Goal: Ask a question

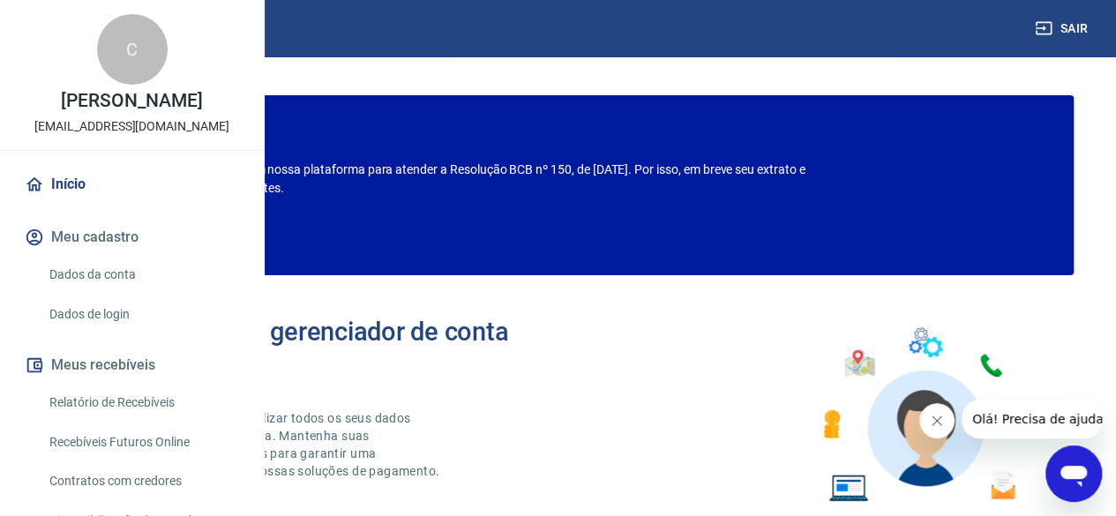
click at [1081, 485] on icon "Abrir janela de mensagens" at bounding box center [1074, 476] width 26 height 21
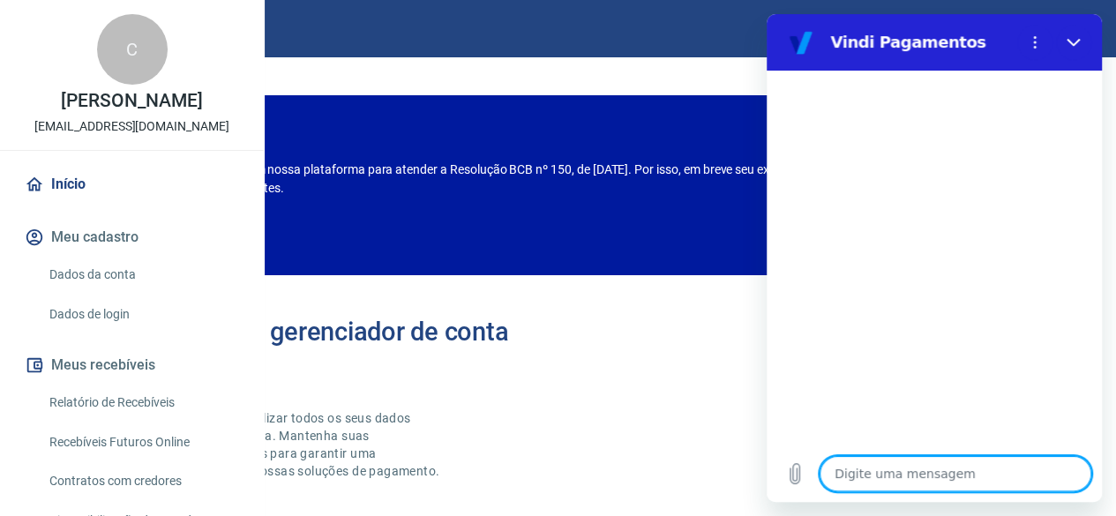
type textarea "o"
type textarea "x"
type textarea "ol"
type textarea "x"
type textarea "ola"
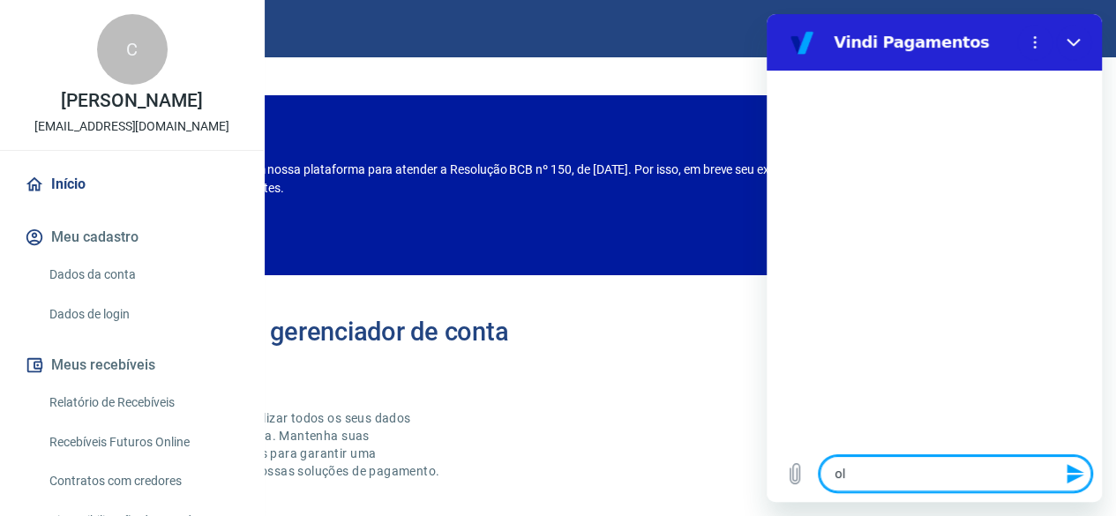
type textarea "x"
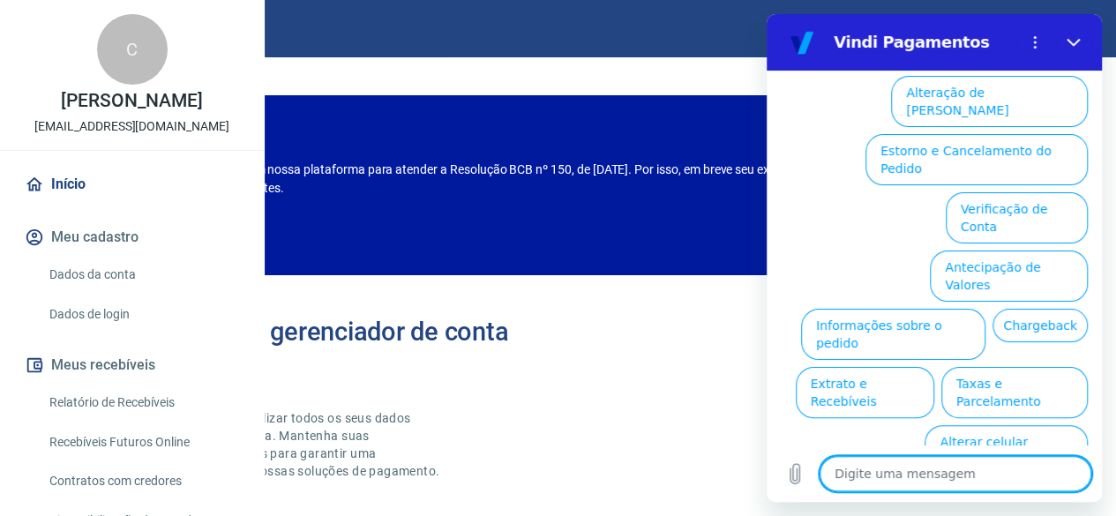
scroll to position [184, 0]
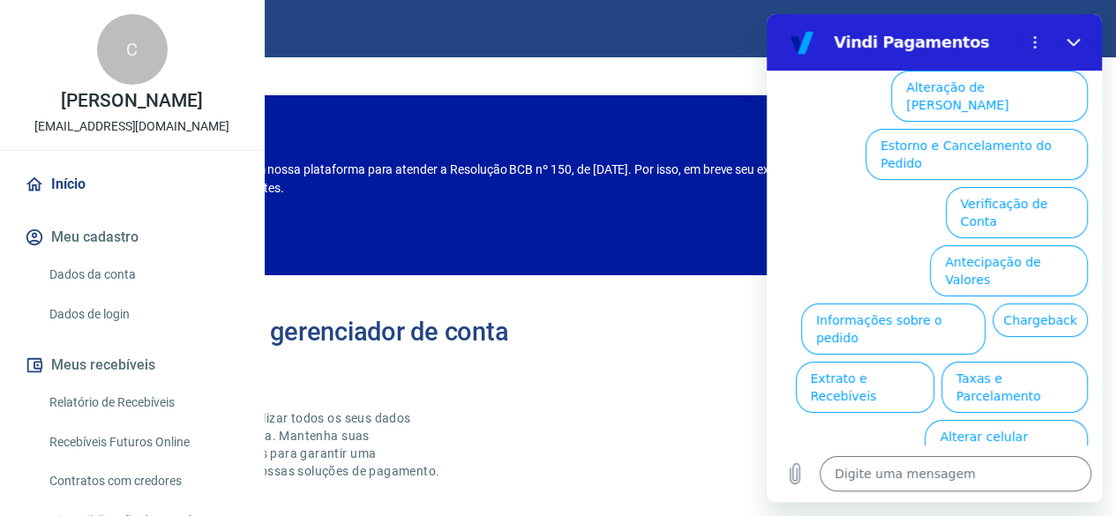
click at [904, 184] on ul "Alteração de Dados Cadastrais Estorno e Cancelamento do Pedido Verificação de C…" at bounding box center [934, 297] width 307 height 466
click at [887, 304] on button "Informações sobre o pedido" at bounding box center [893, 329] width 184 height 51
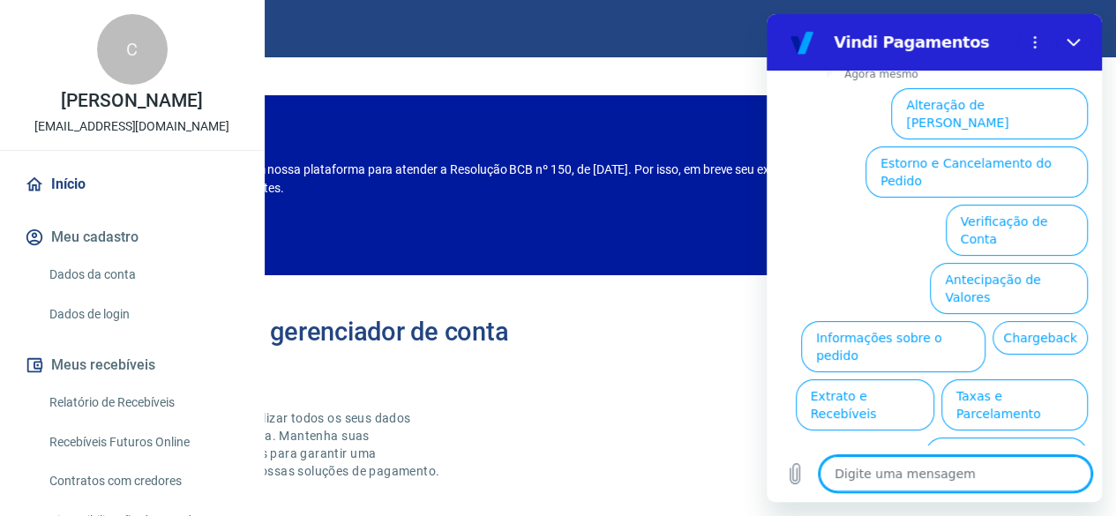
scroll to position [362, 0]
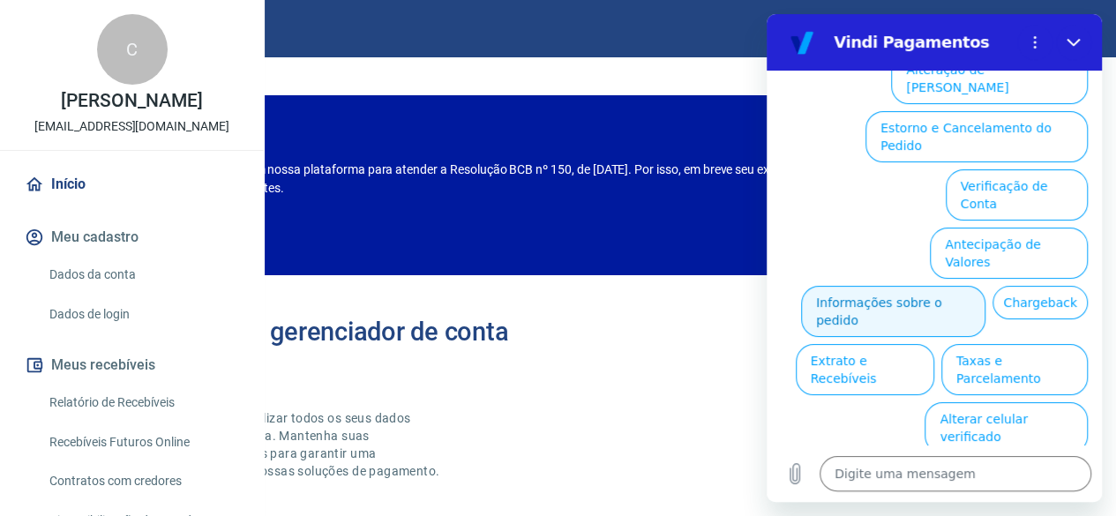
click at [925, 286] on button "Informações sobre o pedido" at bounding box center [893, 311] width 184 height 51
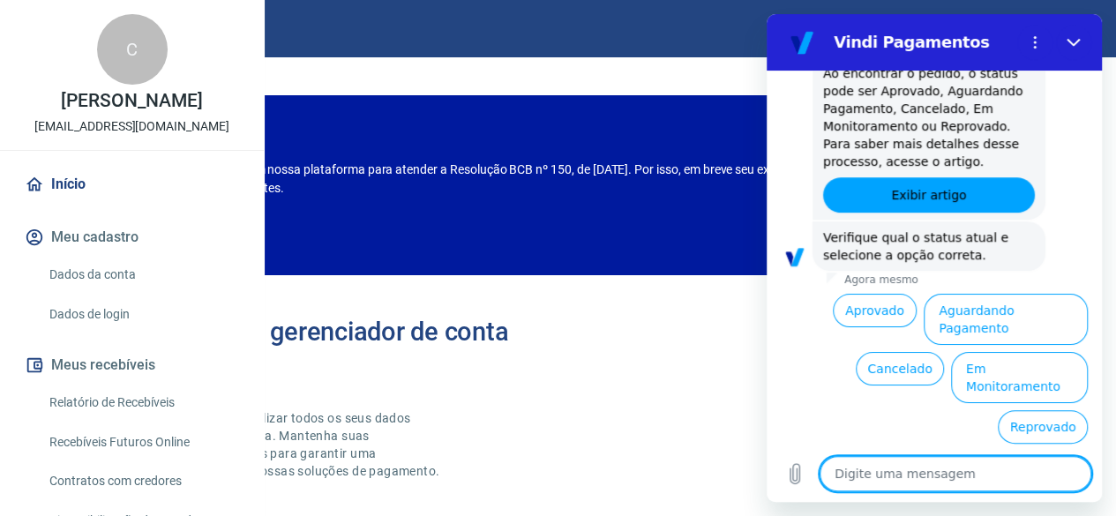
scroll to position [669, 0]
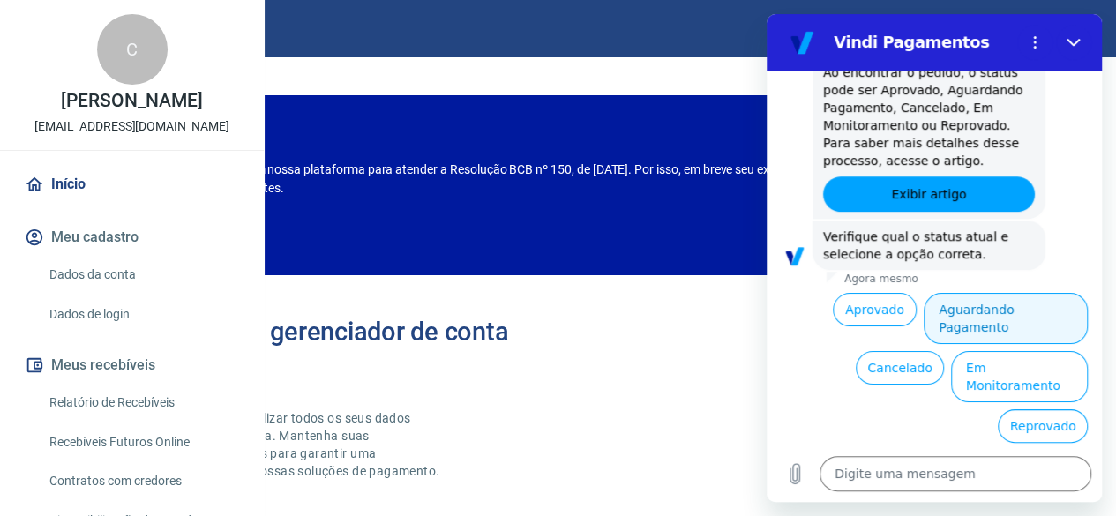
click at [983, 344] on button "Aguardando Pagamento" at bounding box center [1006, 318] width 164 height 51
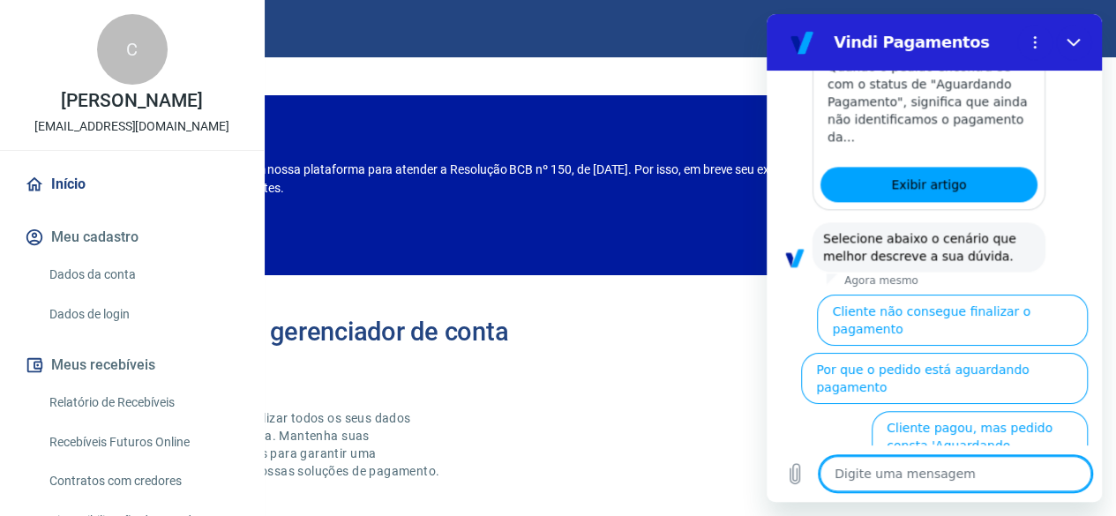
scroll to position [1168, 0]
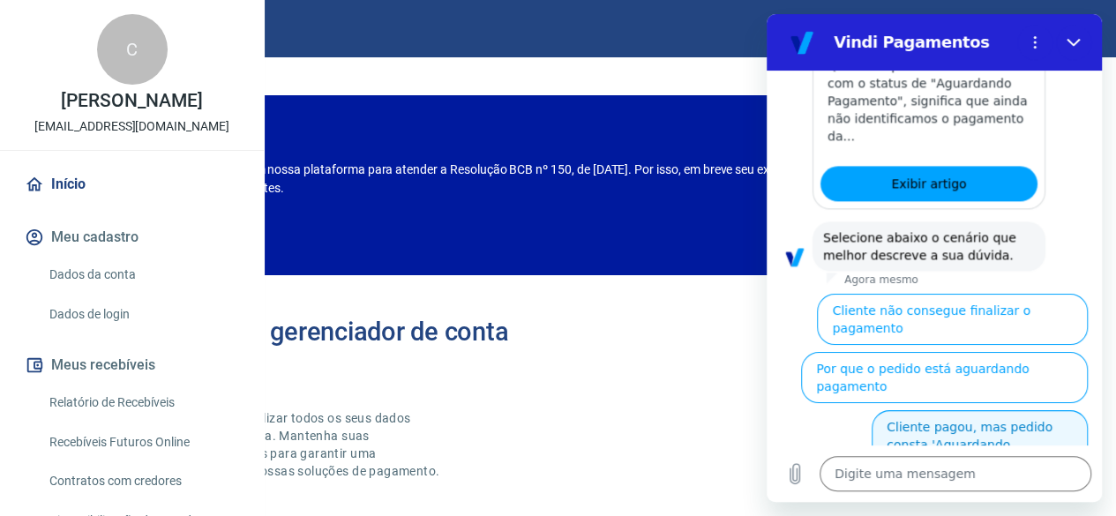
click at [931, 414] on button "Cliente pagou, mas pedido consta 'Aguardando Pagamento'" at bounding box center [980, 444] width 216 height 69
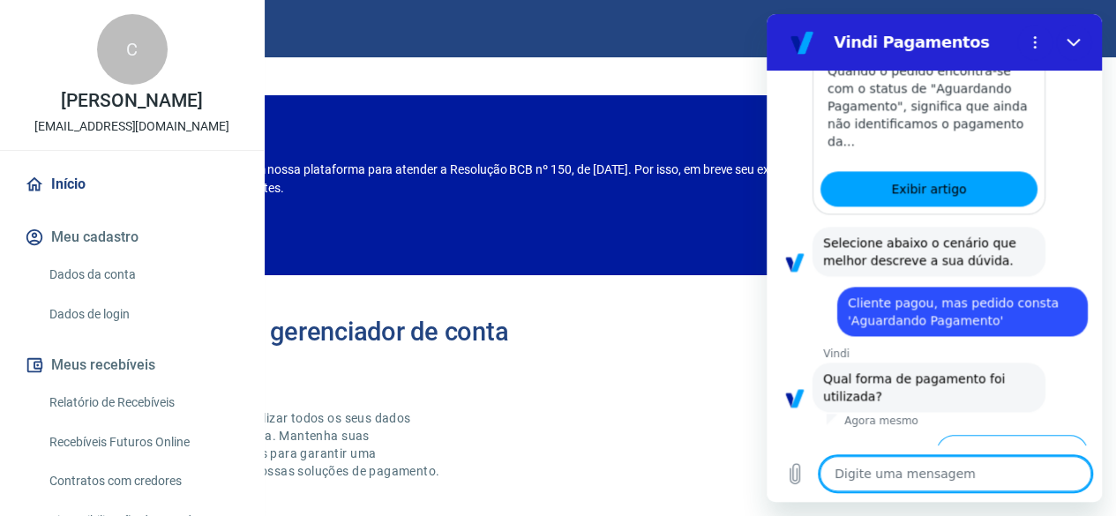
scroll to position [1286, 0]
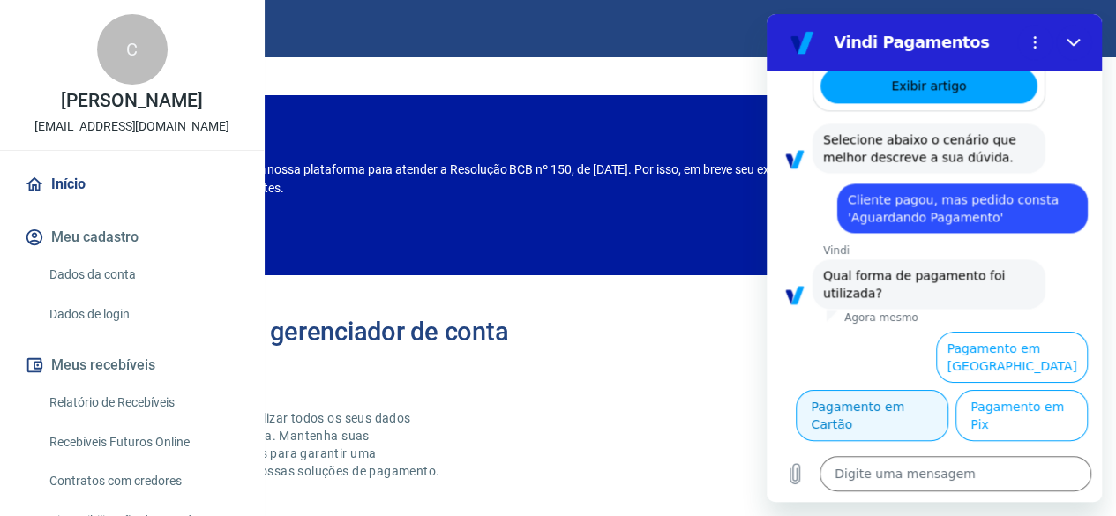
click at [949, 390] on button "Pagamento em Cartão" at bounding box center [872, 415] width 153 height 51
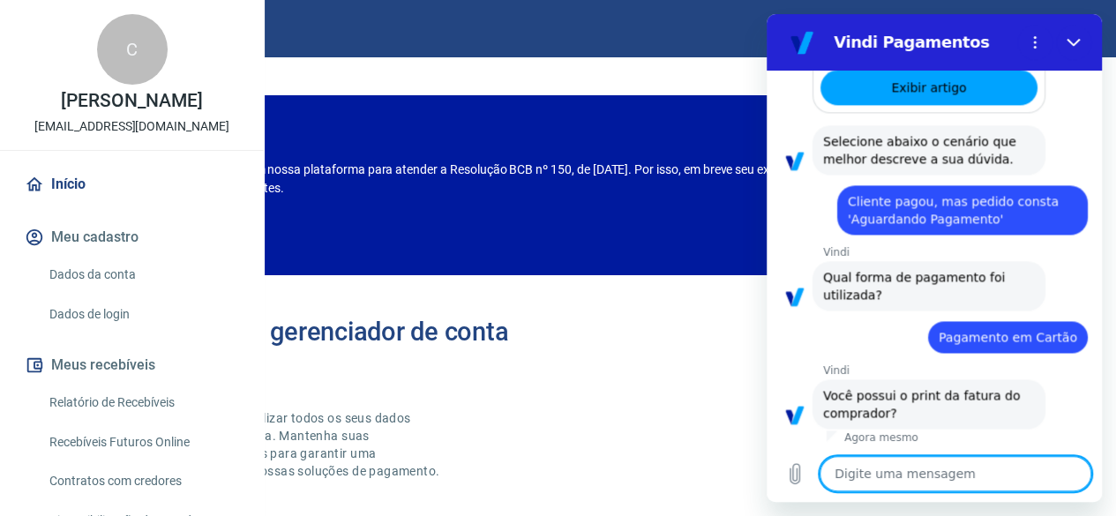
scroll to position [1324, 0]
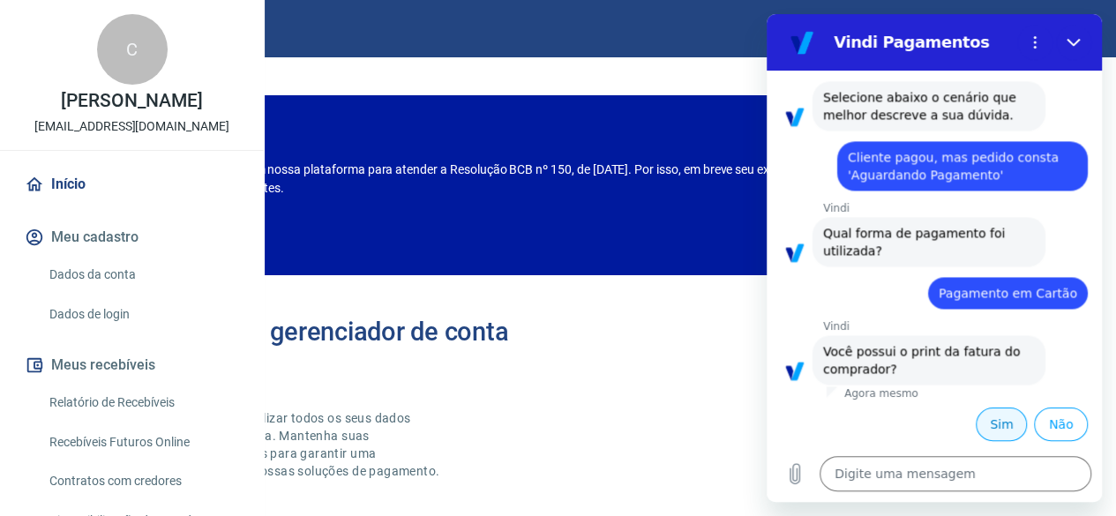
click at [985, 419] on button "Sim" at bounding box center [1001, 425] width 51 height 34
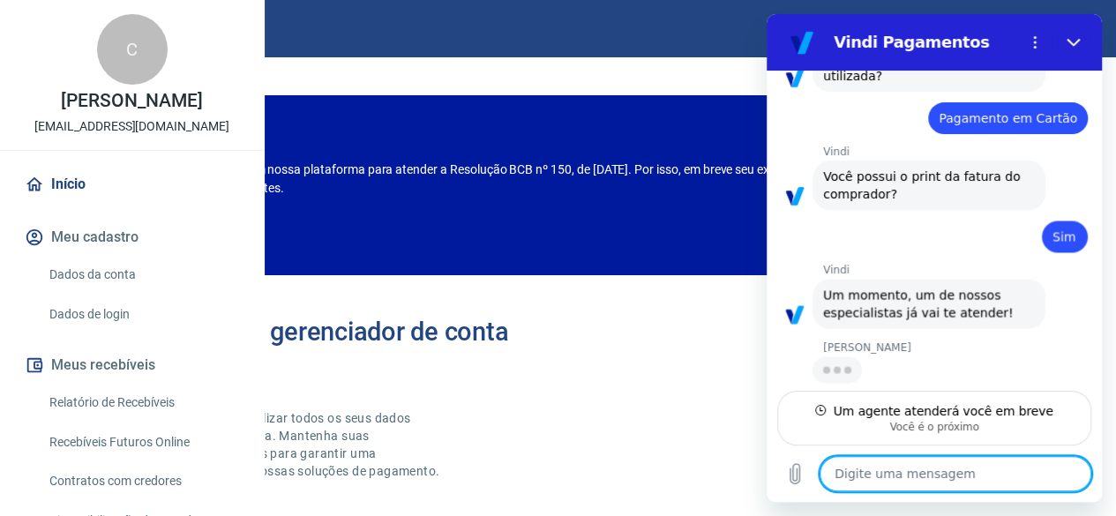
scroll to position [1497, 0]
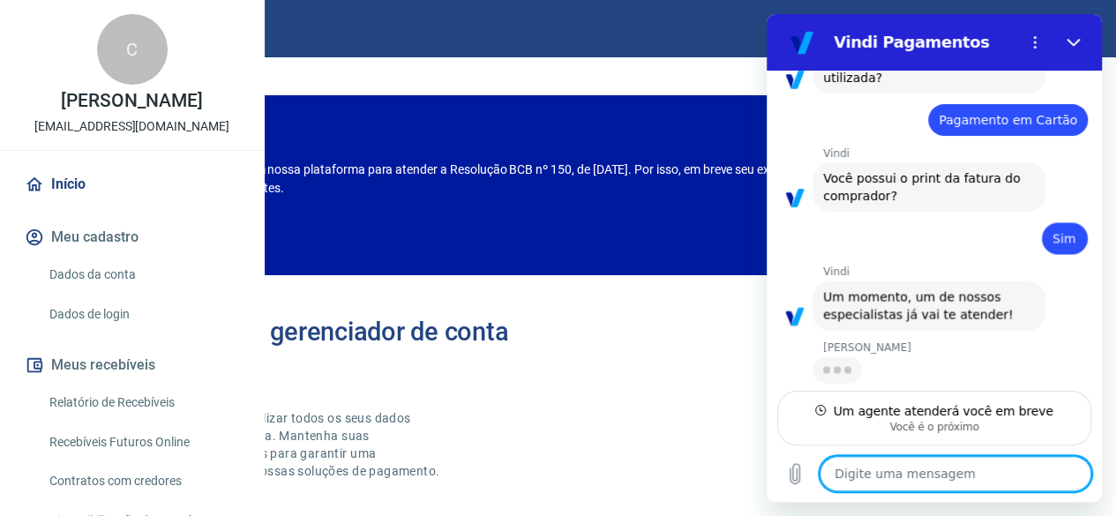
type textarea "x"
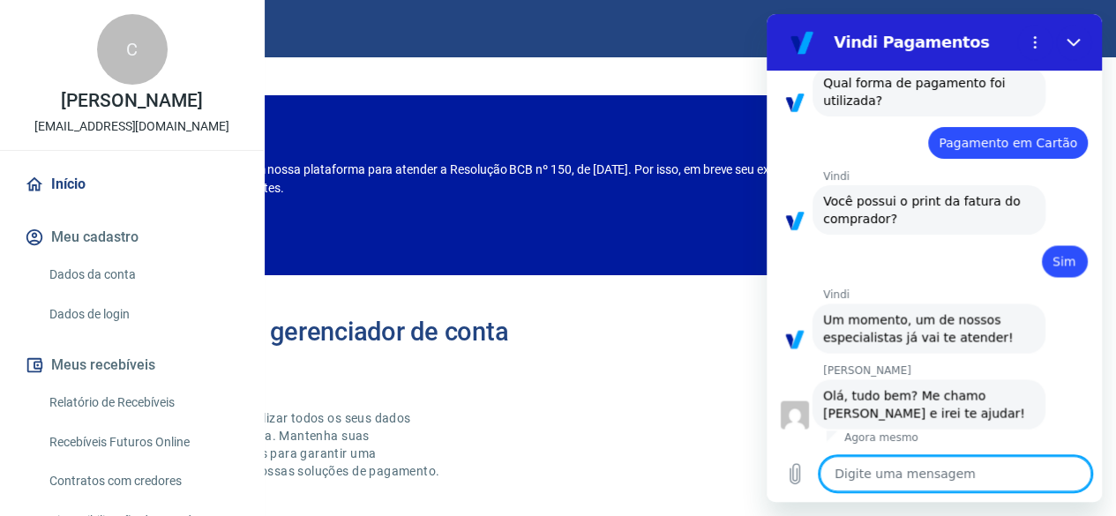
scroll to position [1478, 0]
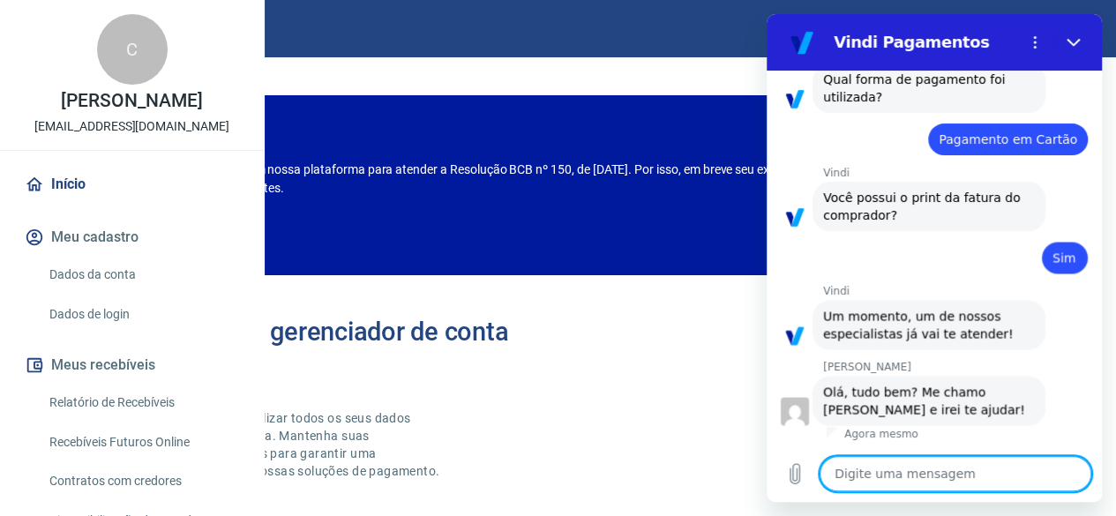
type textarea "O"
type textarea "x"
type textarea "O"
type textarea "x"
type textarea "O i"
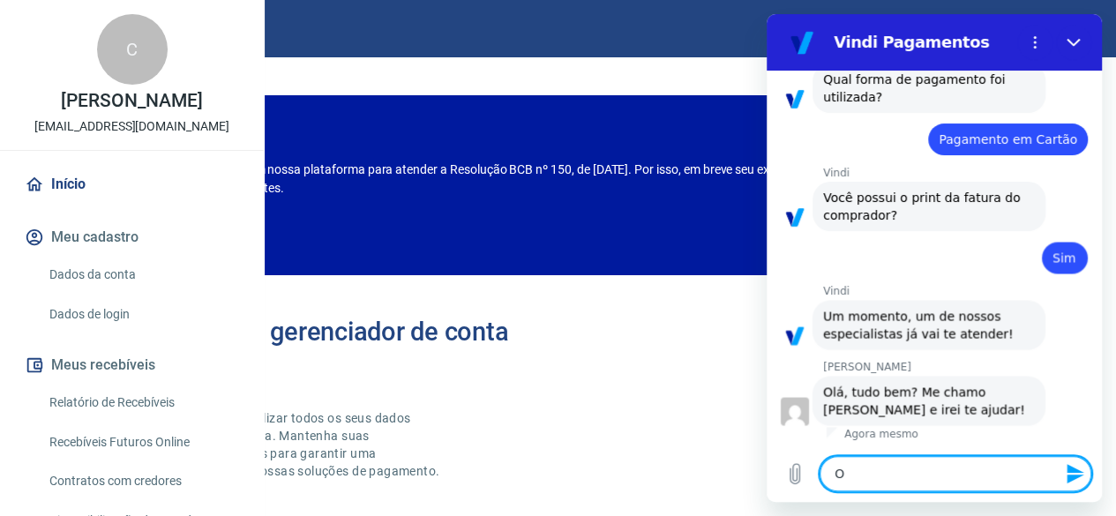
type textarea "x"
type textarea "O it"
type textarea "x"
type textarea "O ita"
type textarea "x"
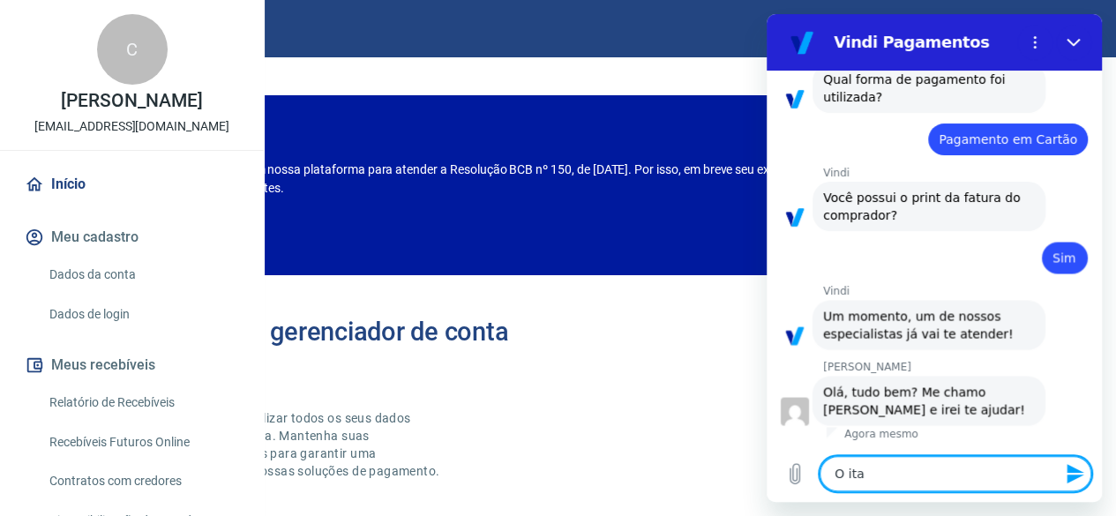
type textarea "O itas"
type textarea "x"
type textarea "O ita"
type textarea "x"
type textarea "O ital"
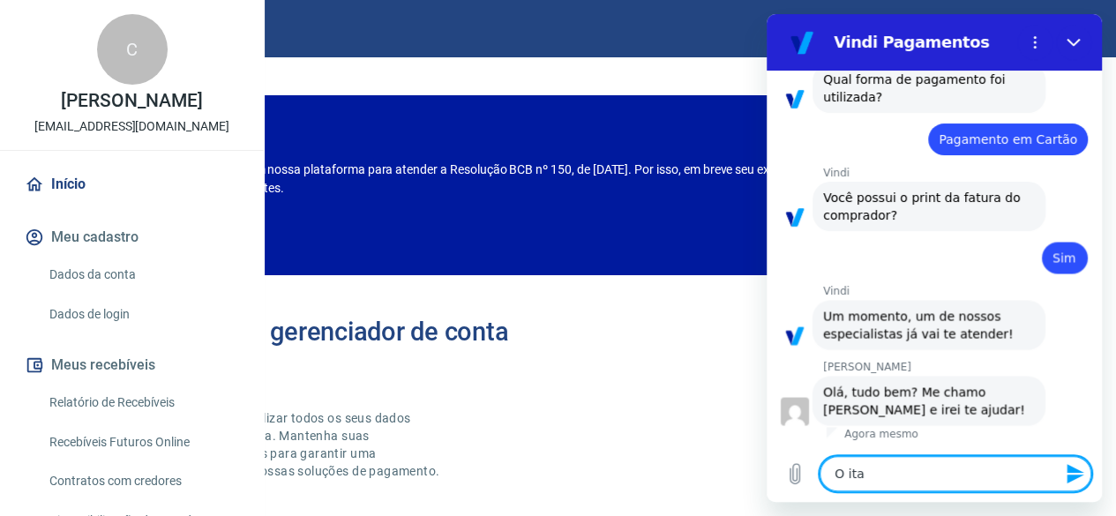
type textarea "x"
type textarea "O italo"
type textarea "x"
type textarea "O italo,"
type textarea "x"
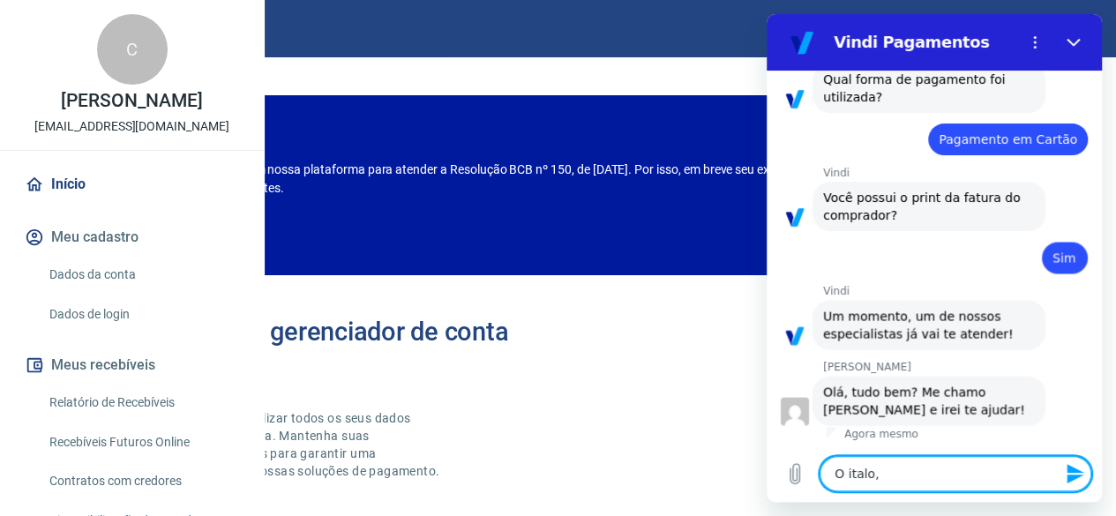
type textarea "O italo,"
type textarea "x"
type textarea "O italo, t"
type textarea "x"
type textarea "O italo, tu"
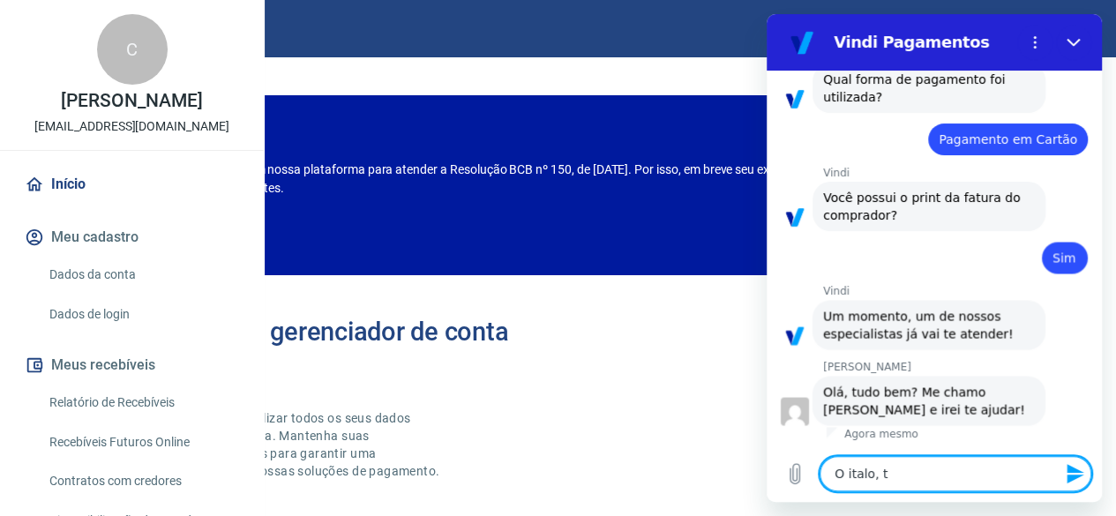
type textarea "x"
type textarea "O italo, tud"
type textarea "x"
type textarea "O italo, tudo"
type textarea "x"
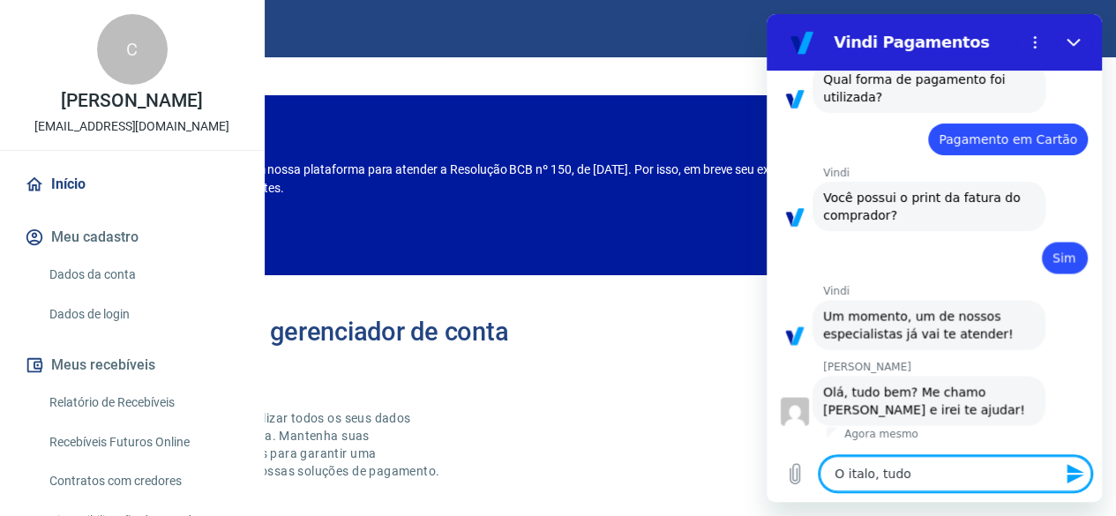
type textarea "O italo, tudo"
type textarea "x"
type textarea "O italo, tudo b"
type textarea "x"
type textarea "O italo, tudo be"
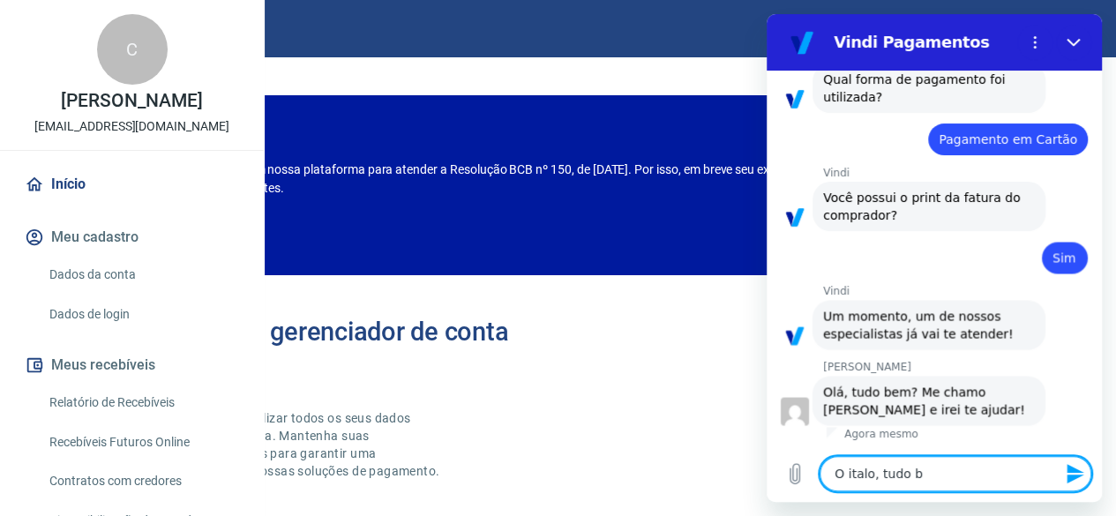
type textarea "x"
type textarea "O italo, tudo bem"
type textarea "x"
type textarea "O italo, tudo bem?"
type textarea "x"
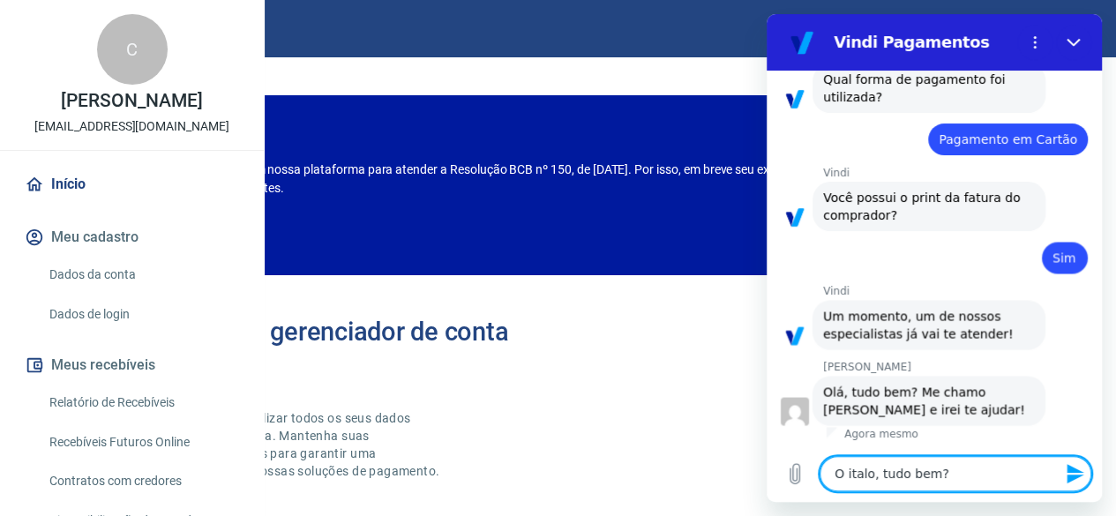
type textarea "O italo, tudo bem?"
type textarea "x"
type textarea "O italo, tudo bem? u"
type textarea "x"
type textarea "O italo, tudo bem? um"
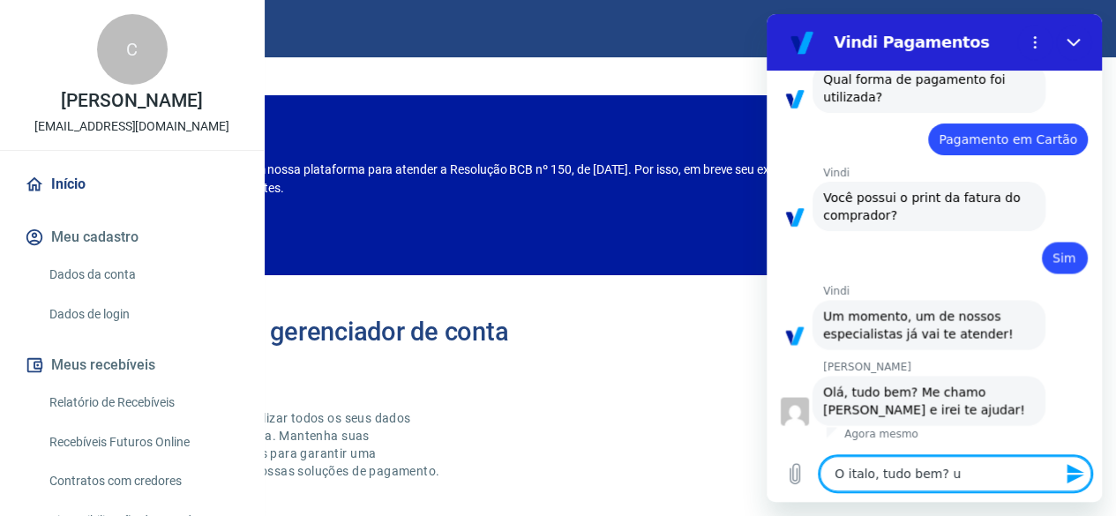
type textarea "x"
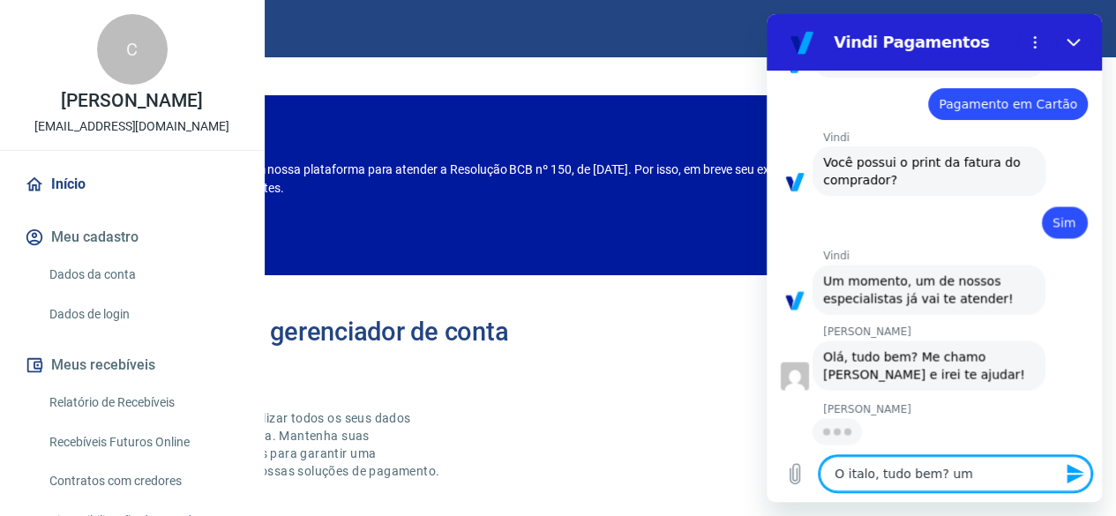
type textarea "O italo, tudo bem? um"
type textarea "x"
type textarea "O italo, tudo bem? um c"
type textarea "x"
type textarea "O italo, tudo bem? um cl"
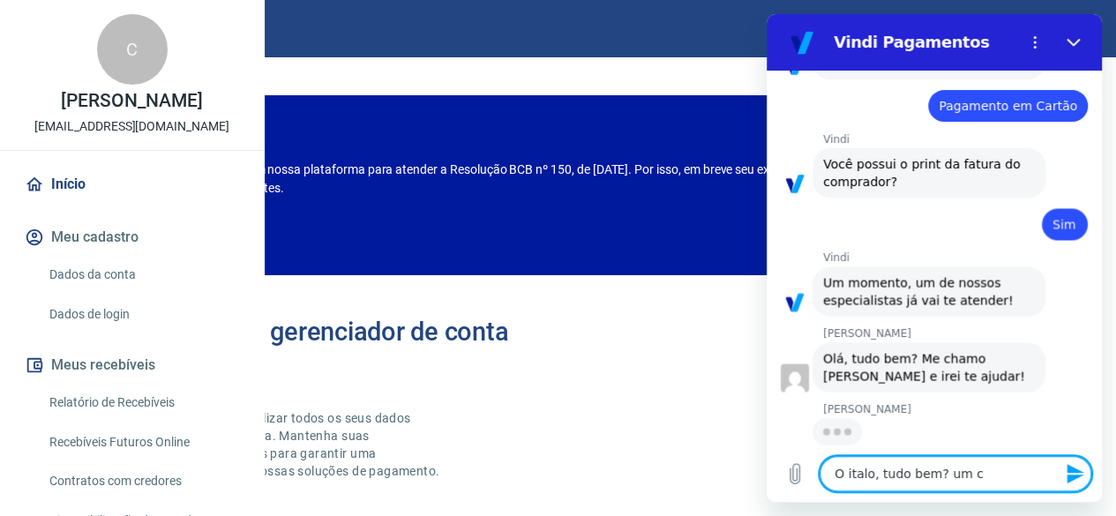
type textarea "x"
type textarea "O italo, tudo bem? um cli"
type textarea "x"
type textarea "O italo, tudo bem? um clie"
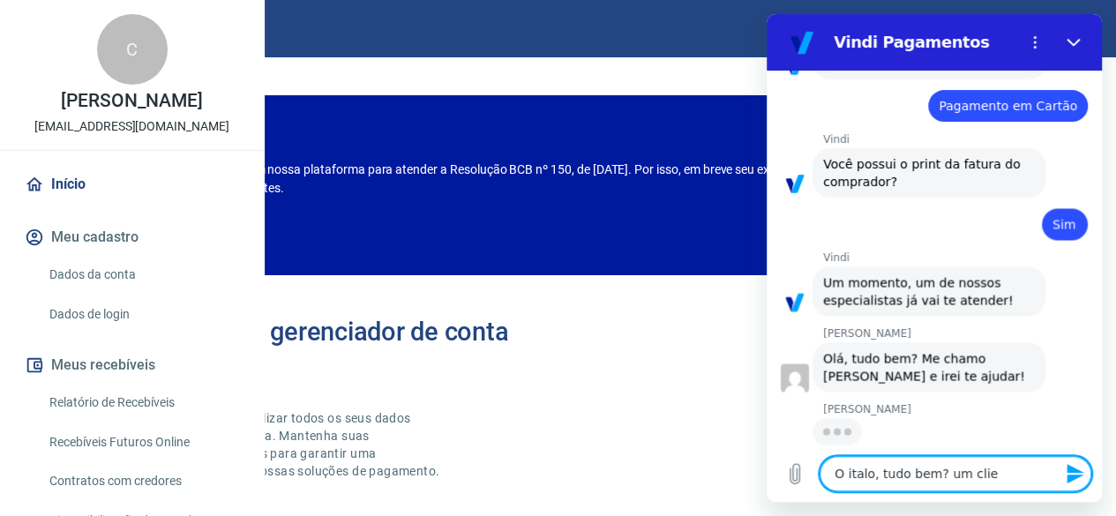
type textarea "x"
type textarea "O italo, tudo bem? um clien"
type textarea "x"
type textarea "O italo, tudo bem? um client"
type textarea "x"
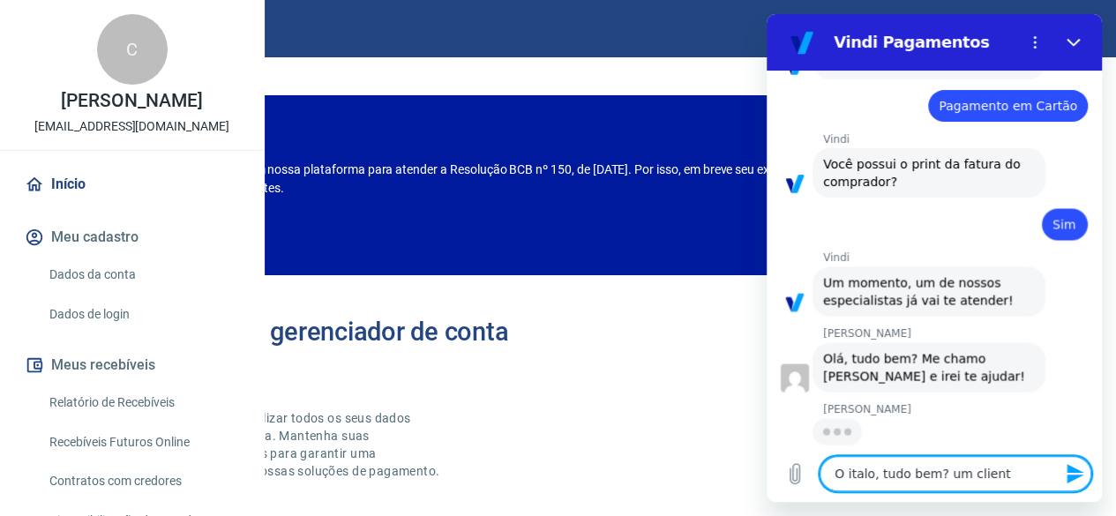
type textarea "O italo, tudo bem? um clientr"
type textarea "x"
type textarea "O italo, tudo bem? um clientr"
type textarea "x"
type textarea "O italo, tudo bem? um clientr n"
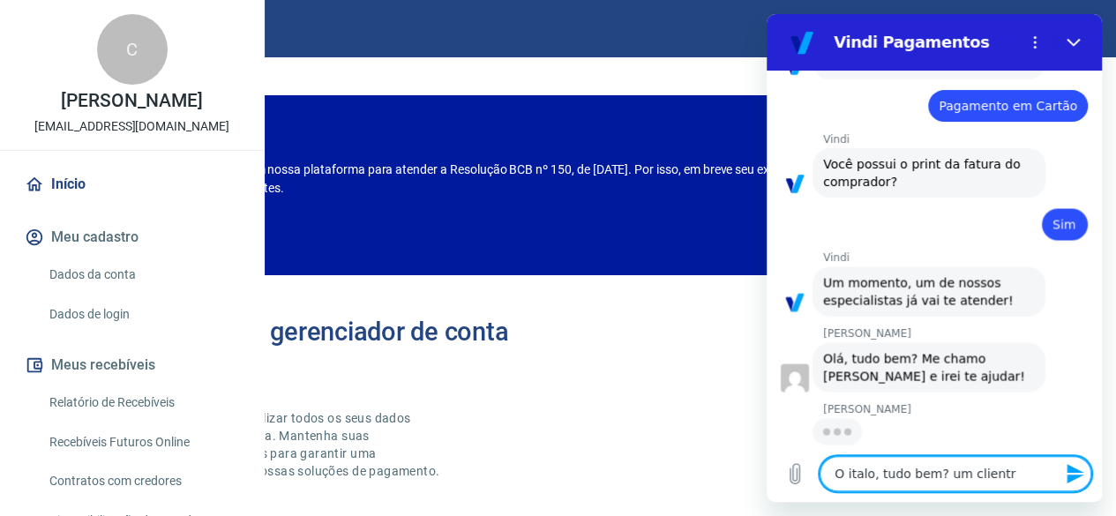
type textarea "x"
type textarea "O italo, tudo bem? um clientr"
type textarea "x"
type textarea "O italo, tudo bem? um clientr"
type textarea "x"
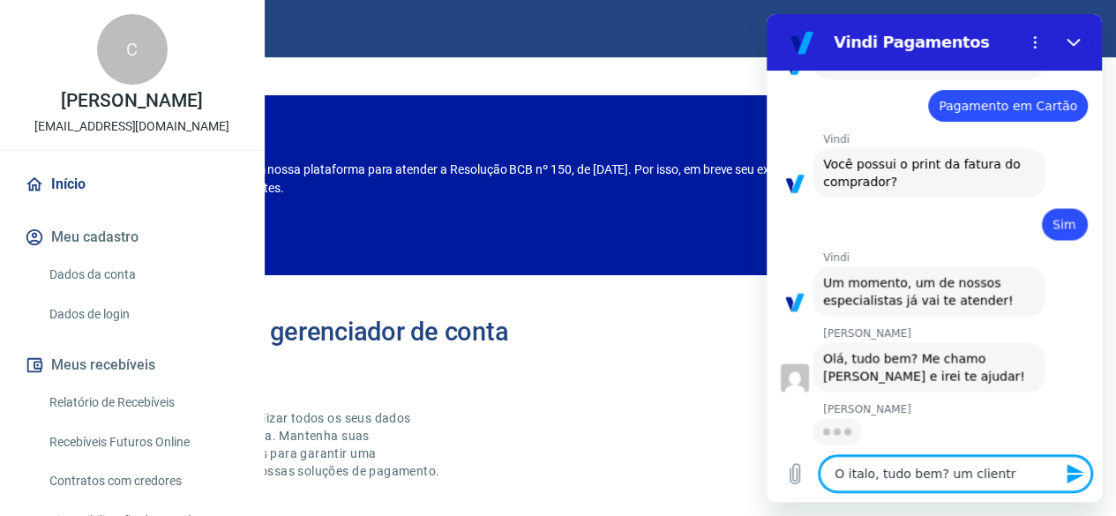
type textarea "O italo, tudo bem? um client"
type textarea "x"
type textarea "O italo, tudo bem? um cliente"
type textarea "x"
type textarea "O italo, tudo bem? um cliente"
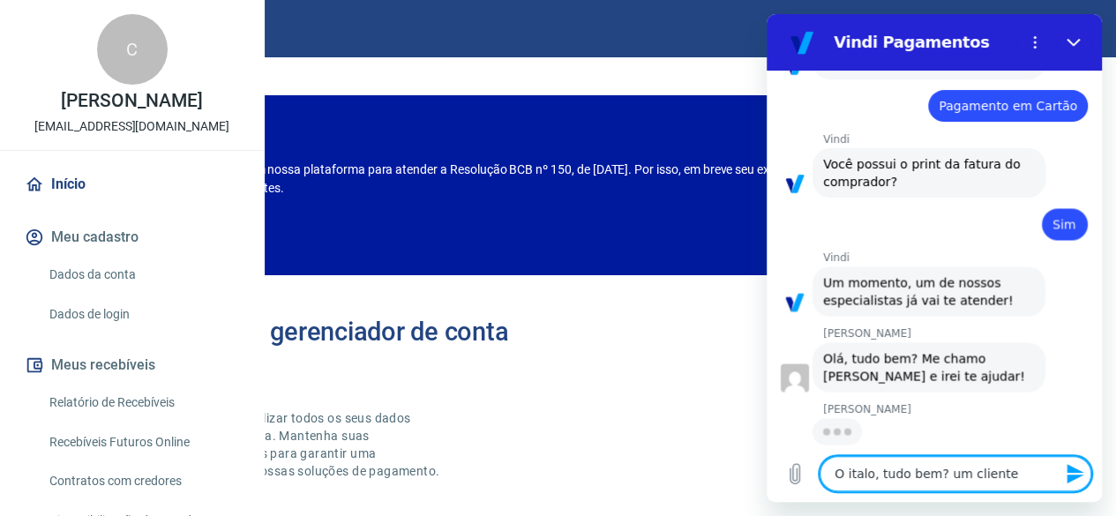
type textarea "x"
type textarea "O italo, tudo bem? um cliente n"
type textarea "x"
type textarea "O italo, tudo bem? um cliente no"
type textarea "x"
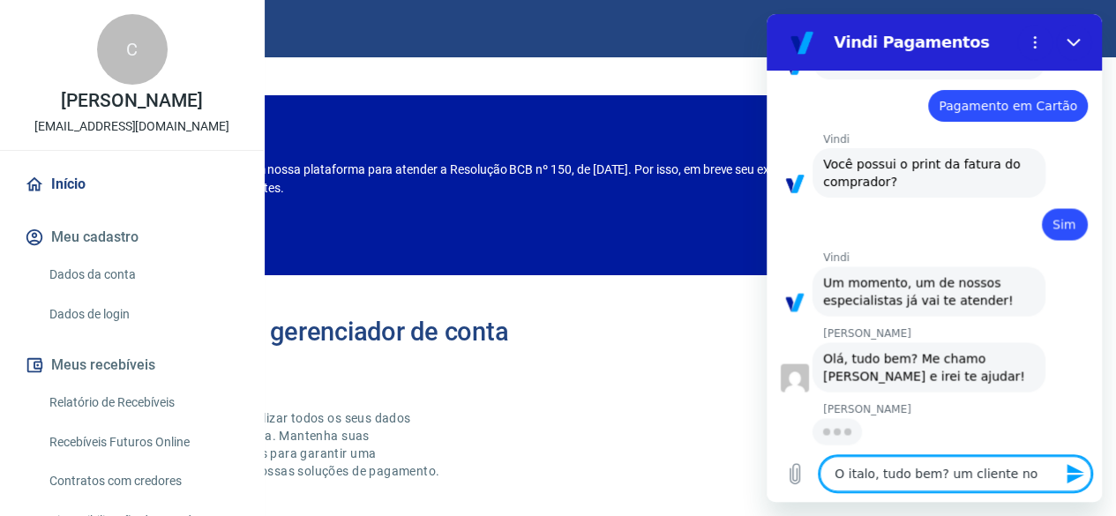
type textarea "O italo, tudo bem? um cliente nos"
type textarea "x"
type textarea "O italo, tudo bem? um cliente noss"
type textarea "x"
type textarea "O italo, tudo bem? um cliente nosso"
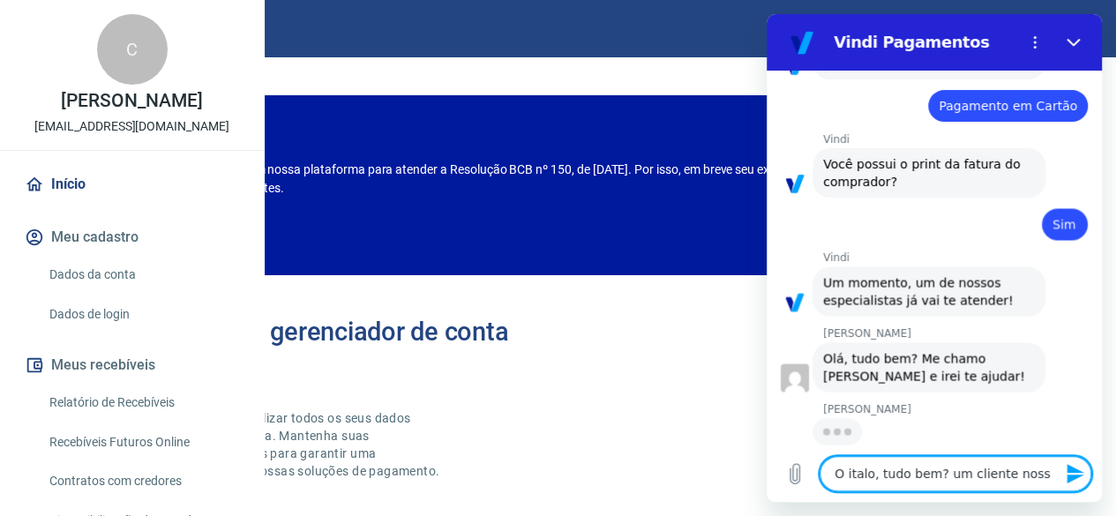
type textarea "x"
type textarea "O italo, tudo bem? um cliente nosso"
type textarea "x"
type textarea "O italo, tudo bem? um cliente nosso e"
type textarea "x"
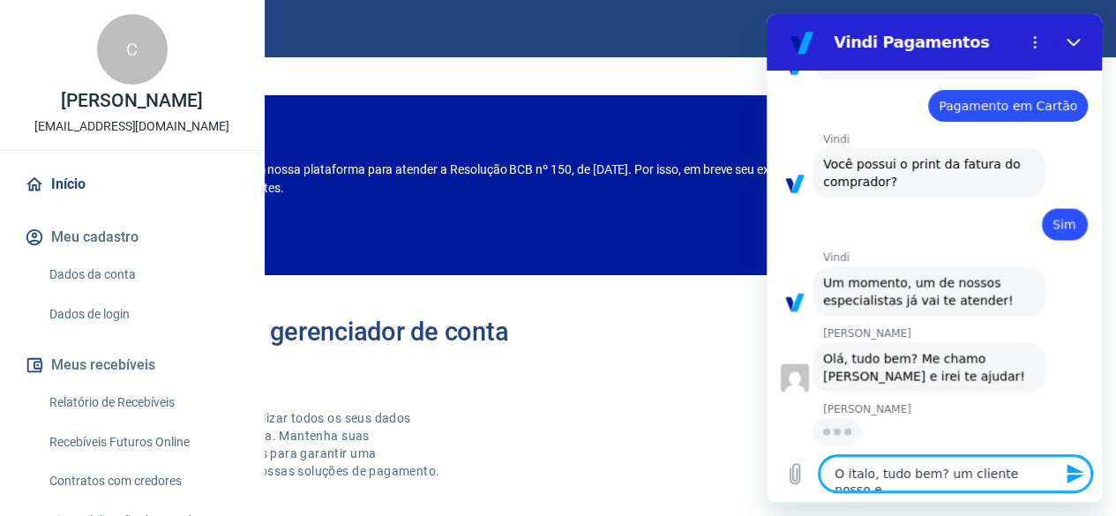
type textarea "O italo, tudo bem? um cliente nosso es"
type textarea "x"
type textarea "O italo, tudo bem? um cliente nosso est"
type textarea "x"
type textarea "O italo, tudo bem? um cliente nosso está"
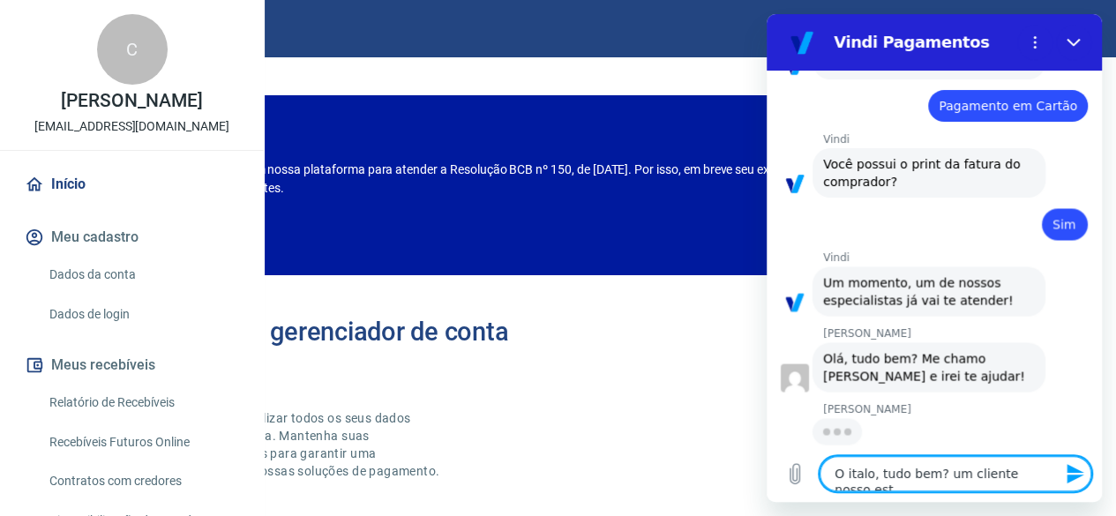
type textarea "x"
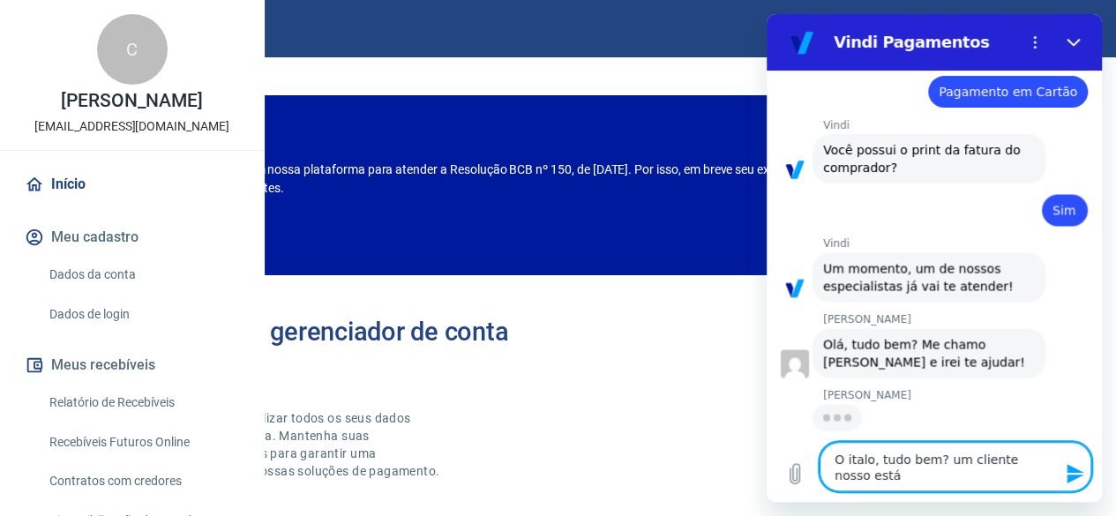
type textarea "O italo, tudo bem? um cliente nosso está"
type textarea "x"
type textarea "O italo, tudo bem? um cliente nosso está c"
type textarea "x"
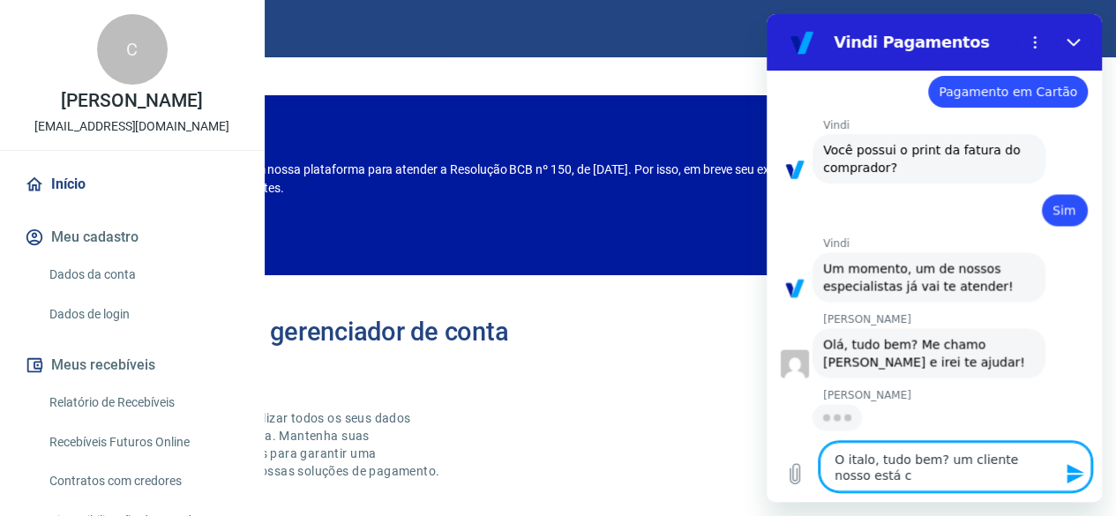
type textarea "O italo, tudo bem? um cliente nosso está co"
type textarea "x"
type textarea "O italo, tudo bem? um cliente nosso está com"
type textarea "x"
type textarea "O italo, tudo bem? um cliente nosso está com"
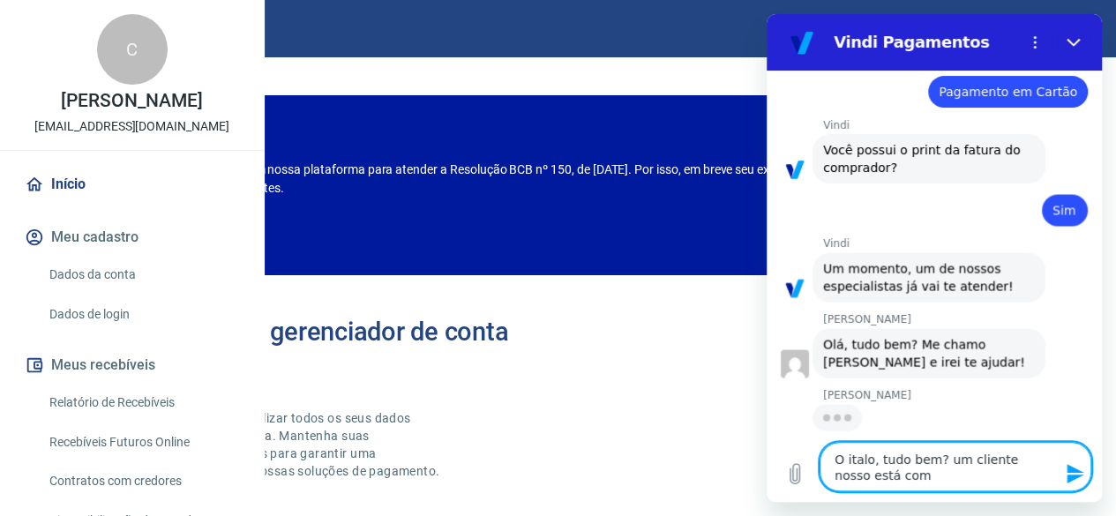
type textarea "x"
type textarea "O italo, tudo bem? um cliente nosso está com d"
type textarea "x"
type textarea "O italo, tudo bem? um cliente nosso está com do"
type textarea "x"
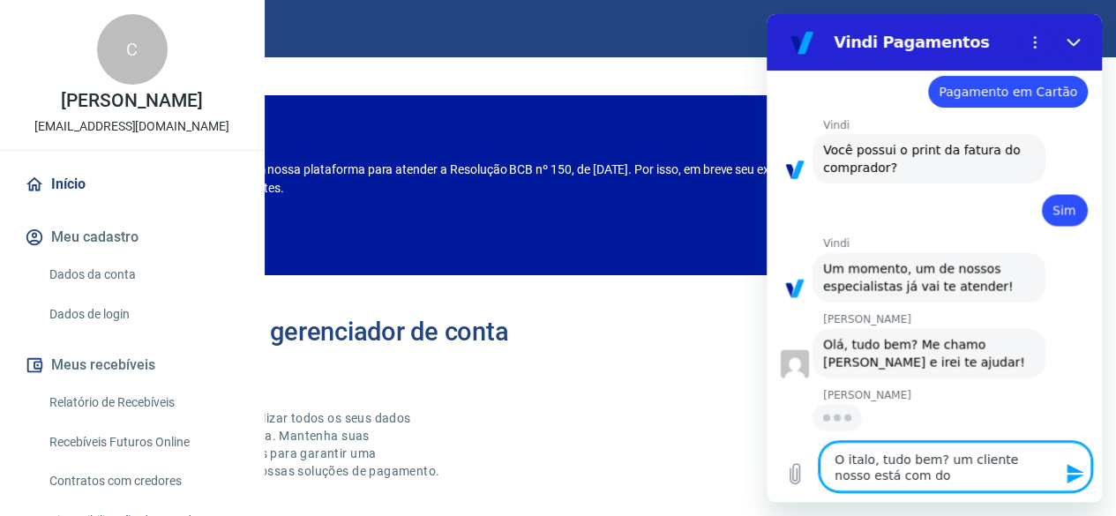
type textarea "O italo, tudo bem? um cliente nosso está com doi"
type textarea "x"
type textarea "O italo, tudo bem? um cliente nosso está com dois"
type textarea "x"
type textarea "O italo, tudo bem? um cliente nosso está com dois"
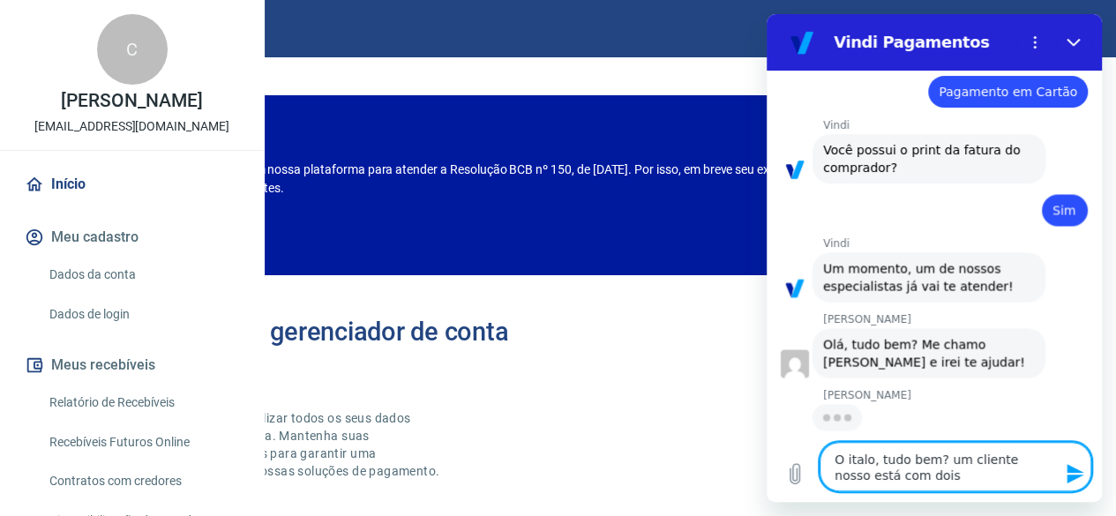
type textarea "x"
type textarea "O italo, tudo bem? um cliente nosso está com dois p"
type textarea "x"
type textarea "O italo, tudo bem? um cliente nosso está com dois pe"
type textarea "x"
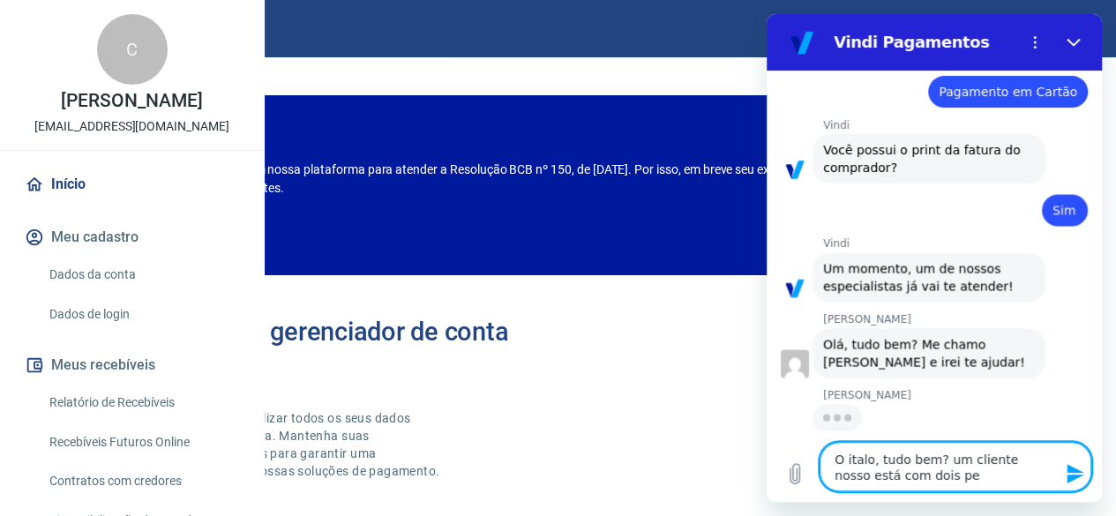
type textarea "O italo, tudo bem? um cliente nosso está com dois ped"
type textarea "x"
type textarea "O italo, tudo bem? um cliente nosso está com dois pedi"
type textarea "x"
type textarea "O italo, tudo bem? um cliente nosso está com dois pedid"
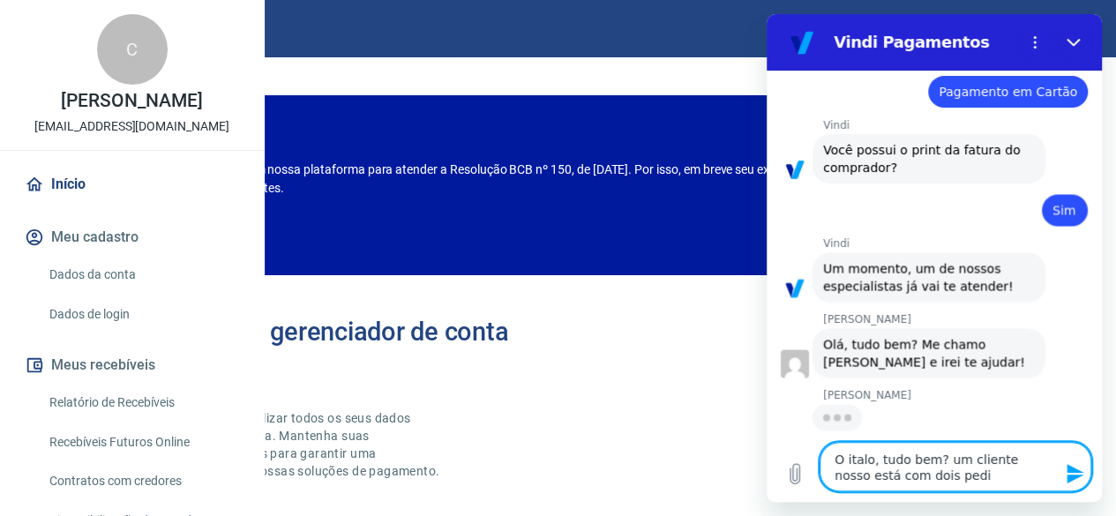
type textarea "x"
type textarea "O italo, tudo bem? um cliente nosso está com dois pedido"
type textarea "x"
type textarea "O italo, tudo bem? um cliente nosso está com dois pedidos"
type textarea "x"
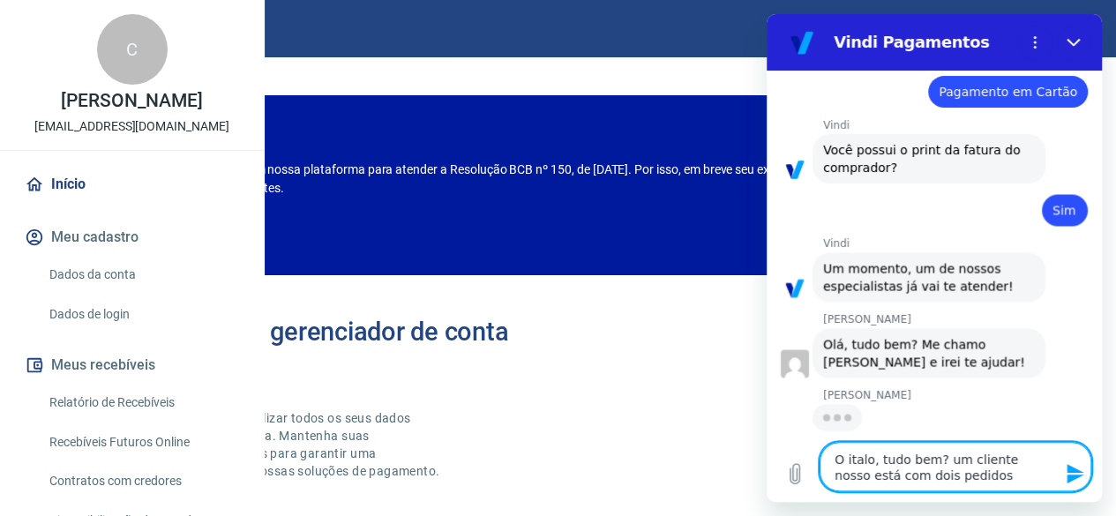
type textarea "O italo, tudo bem? um cliente nosso está com dois pedidos"
type textarea "x"
type textarea "O italo, tudo bem? um cliente nosso está com dois pedidos a"
type textarea "x"
type textarea "O italo, tudo bem? um cliente nosso está com dois pedidos"
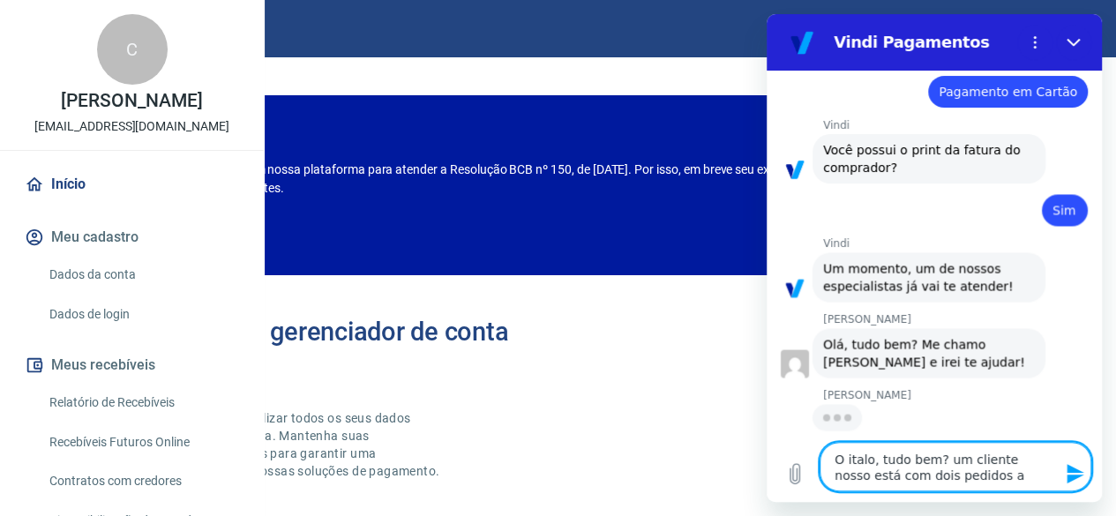
type textarea "x"
type textarea "O italo, tudo bem? um cliente nosso está com dois pedidos a"
type textarea "x"
type textarea "O italo, tudo bem? um cliente nosso está com dois pedidos afa"
type textarea "x"
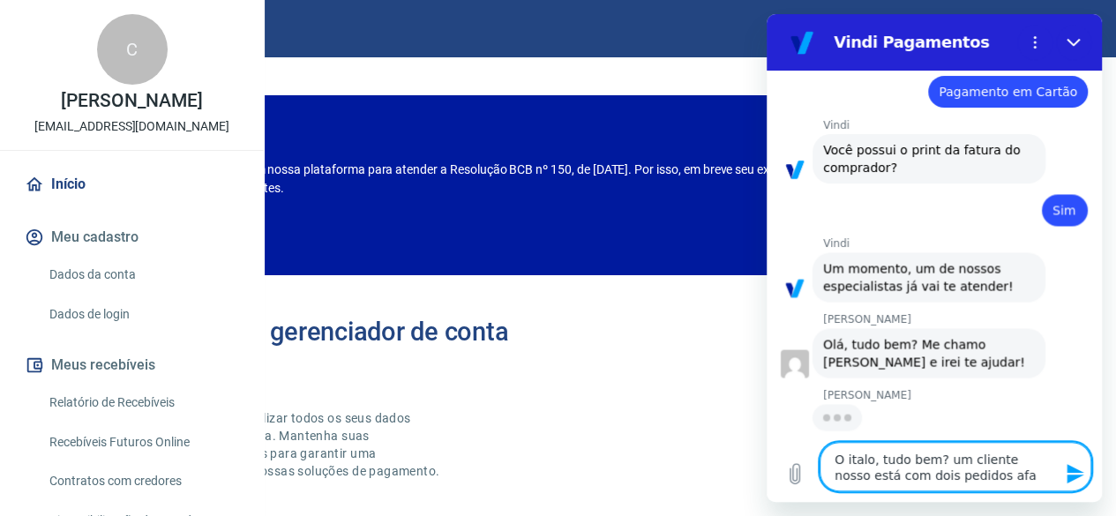
type textarea "O italo, tudo bem? um cliente nosso está com dois pedidos af"
type textarea "x"
type textarea "O italo, tudo bem? um cliente nosso está com dois pedidos a"
type textarea "x"
type textarea "O italo, tudo bem? um cliente nosso está com dois pedidos ag"
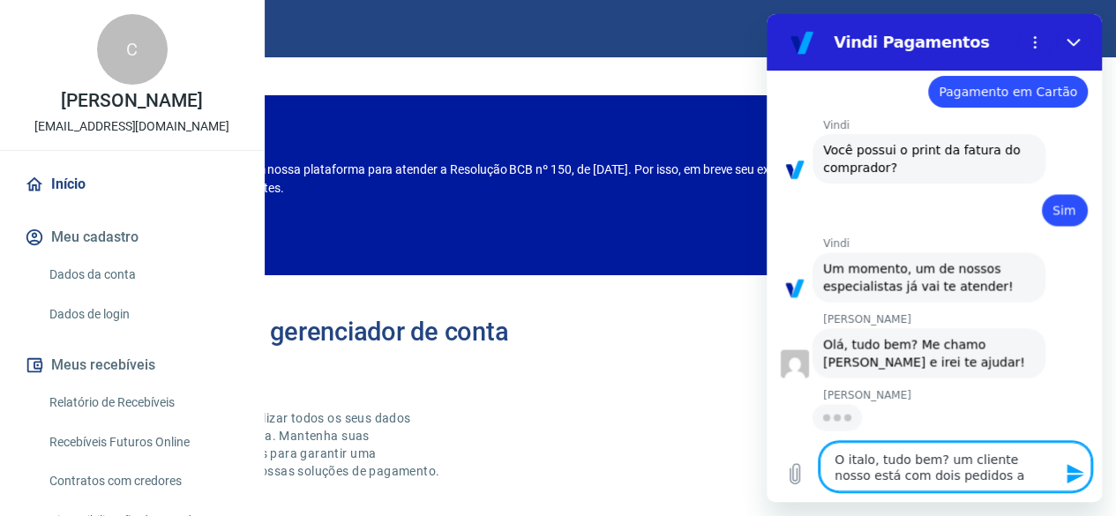
type textarea "x"
type textarea "O italo, tudo bem? um cliente nosso está com dois pedidos agu"
type textarea "x"
type textarea "O italo, tudo bem? um cliente nosso está com dois pedidos agua"
type textarea "x"
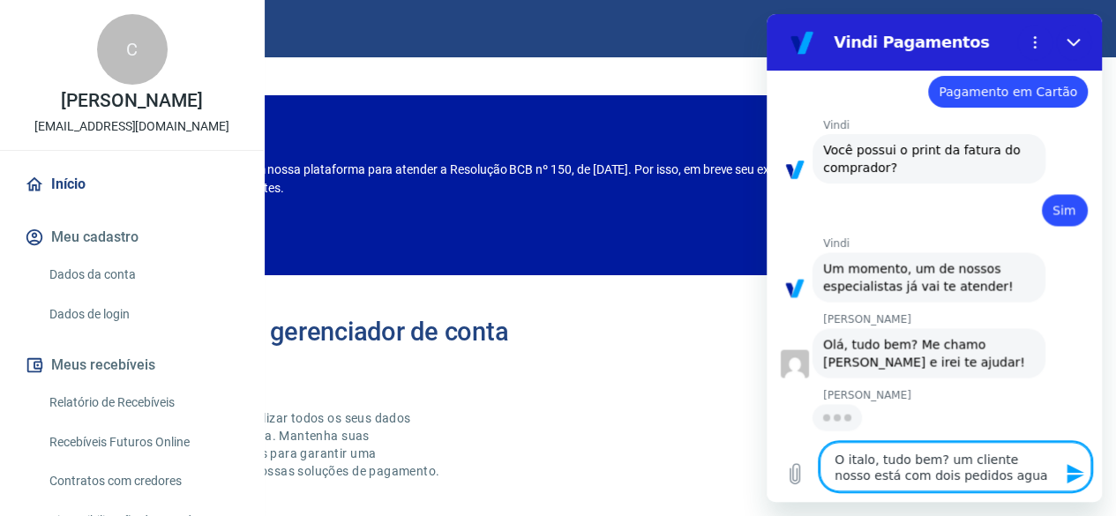
type textarea "O italo, tudo bem? um cliente nosso está com dois pedidos aguar"
type textarea "x"
type textarea "O italo, tudo bem? um cliente nosso está com dois pedidos aguard"
type textarea "x"
type textarea "O italo, tudo bem? um cliente nosso está com dois pedidos aguarda"
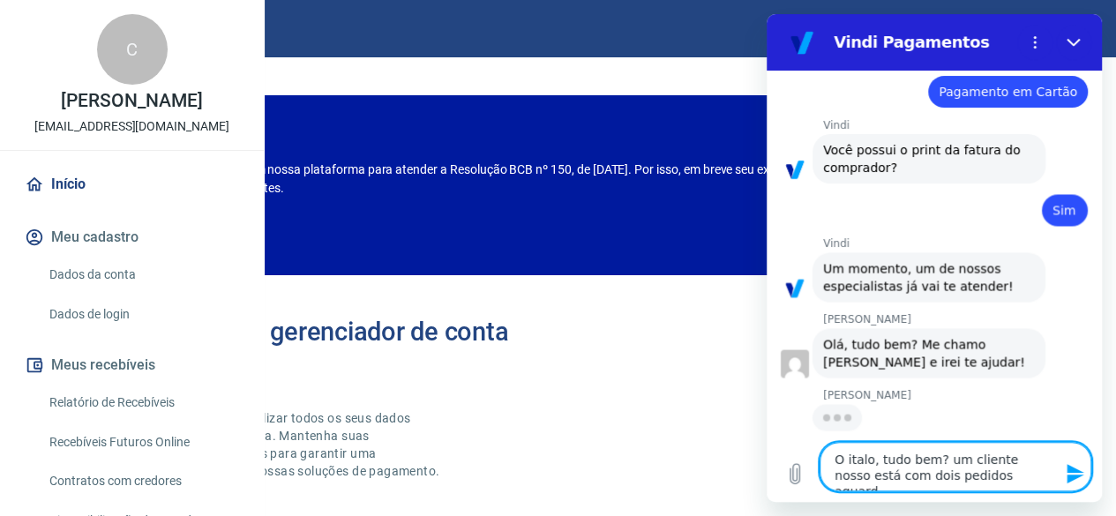
type textarea "x"
type textarea "O italo, tudo bem? um cliente nosso está com dois pedidos aguardan"
type textarea "x"
type textarea "O italo, tudo bem? um cliente nosso está com dois pedidos aguardand"
type textarea "x"
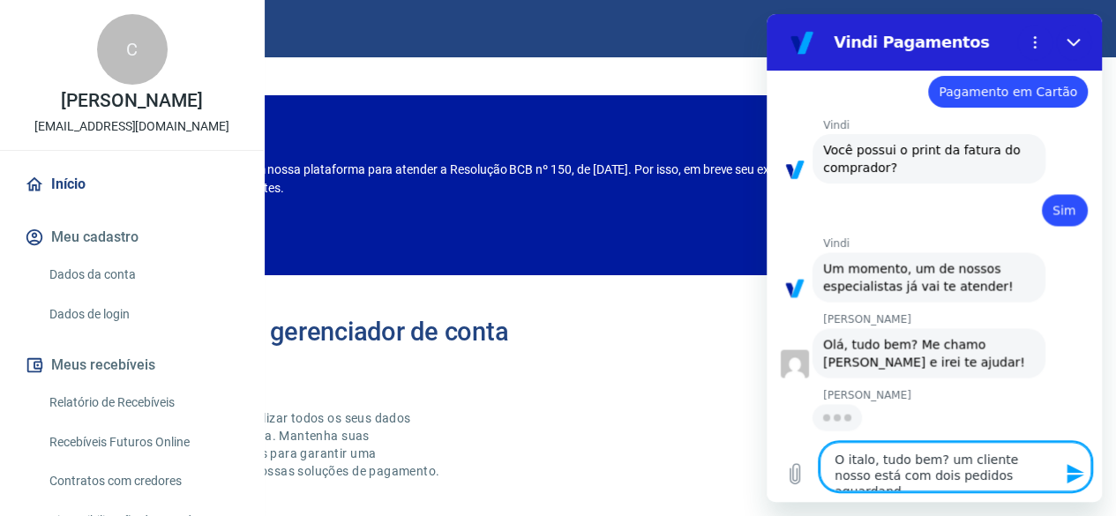
type textarea "O italo, tudo bem? um cliente nosso está com dois pedidos aguardando"
type textarea "x"
type textarea "O italo, tudo bem? um cliente nosso está com dois pedidos aguardando"
type textarea "x"
type textarea "O italo, tudo bem? um cliente nosso está com dois pedidos aguardando p"
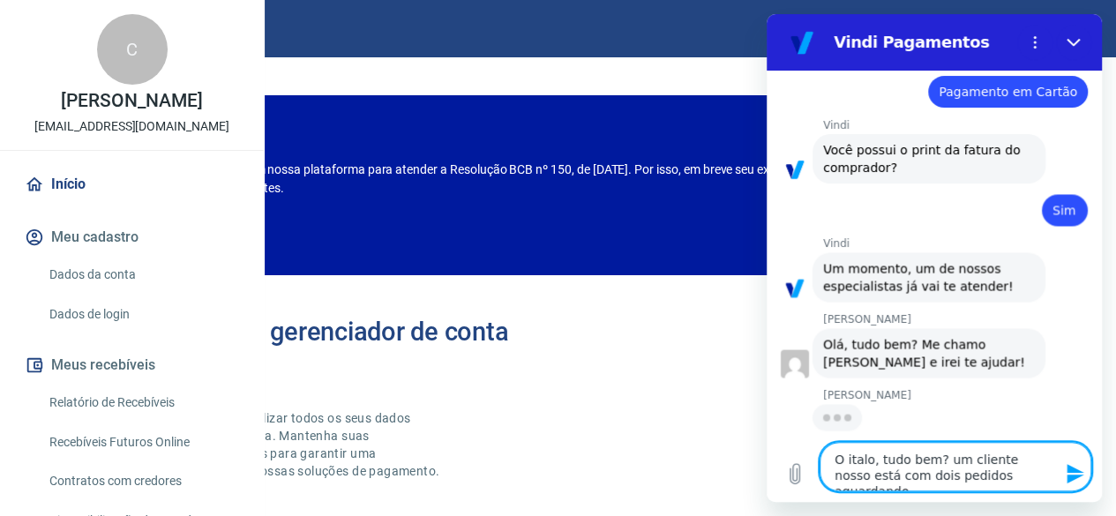
type textarea "x"
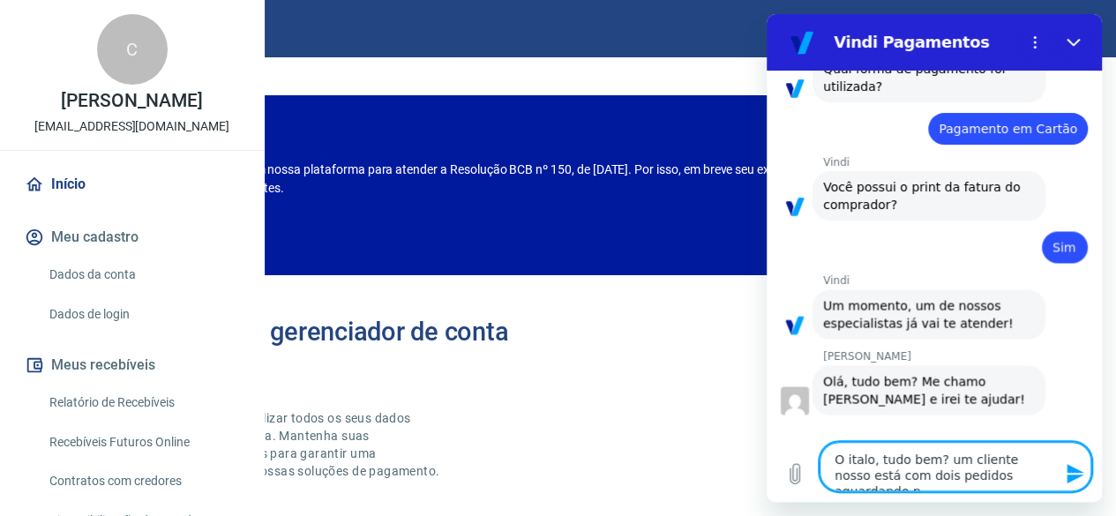
type textarea "O italo, tudo bem? um cliente nosso está com dois pedidos aguardando pa"
type textarea "x"
type textarea "O italo, tudo bem? um cliente nosso está com dois pedidos aguardando pag"
type textarea "x"
type textarea "O italo, tudo bem? um cliente nosso está com dois pedidos aguardando paga"
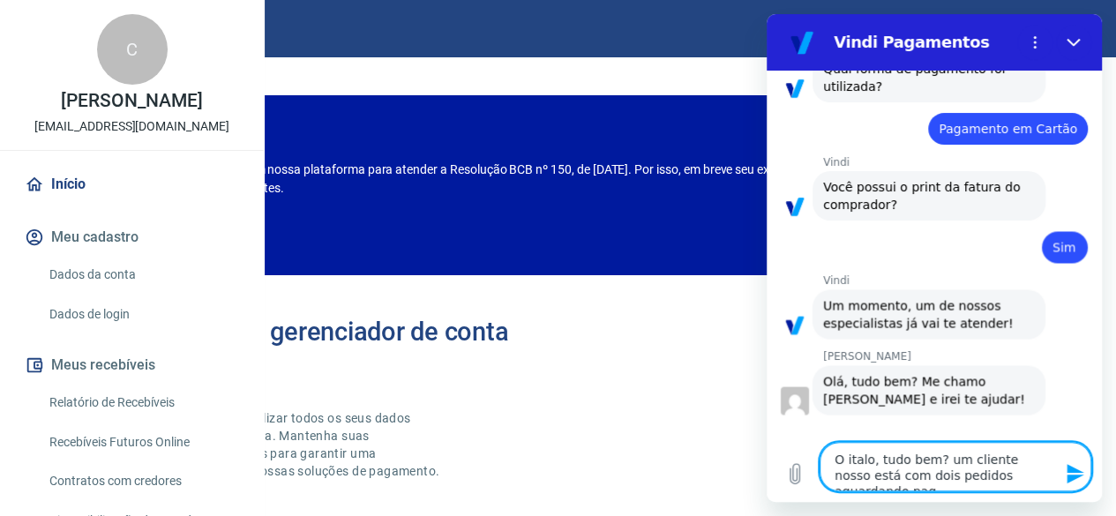
type textarea "x"
type textarea "O italo, tudo bem? um cliente nosso está com dois pedidos aguardando pagam"
type textarea "x"
type textarea "O italo, tudo bem? um cliente nosso está com dois pedidos aguardando pagame"
type textarea "x"
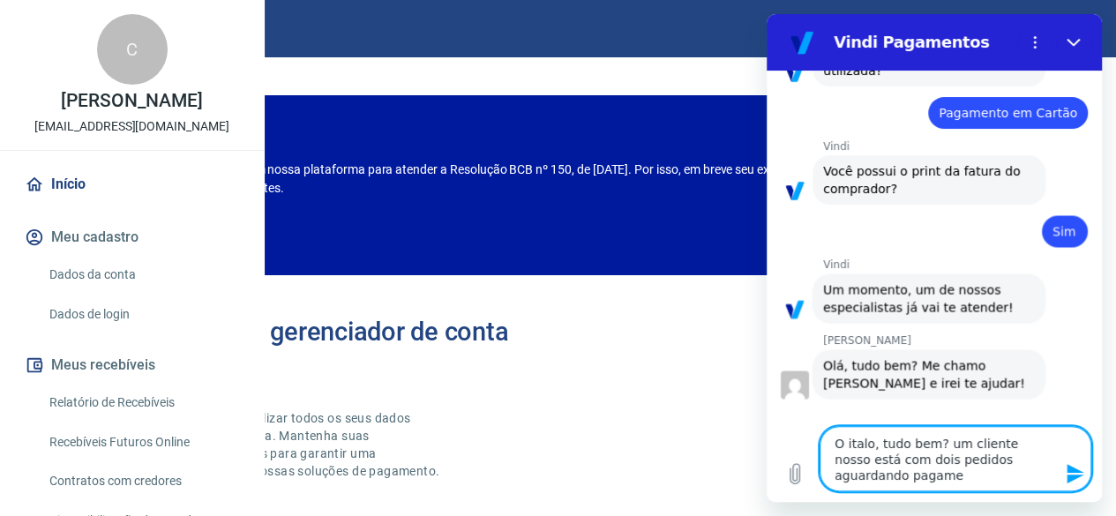
type textarea "O italo, tudo bem? um cliente nosso está com dois pedidos aguardando pagamen"
type textarea "x"
type textarea "O italo, tudo bem? um cliente nosso está com dois pedidos aguardando pagament"
type textarea "x"
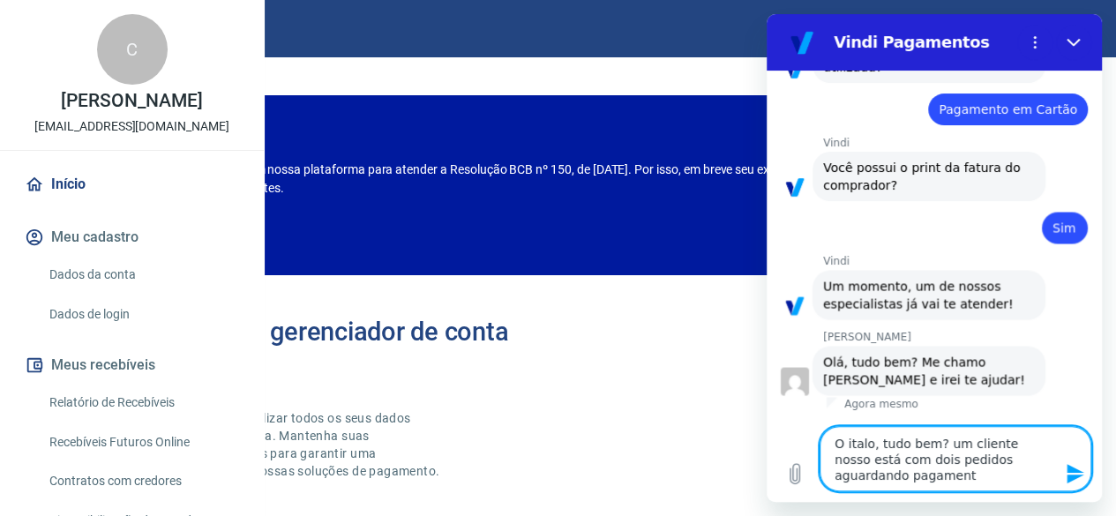
type textarea "O italo, tudo bem? um cliente nosso está com dois pedidos aguardando pagamento"
type textarea "x"
type textarea "O italo, tudo bem? um cliente nosso está com dois pedidos aguardando pagamento"
type textarea "x"
type textarea "O italo, tudo bem? um cliente nosso está com dois pedidos aguardando pagamento a"
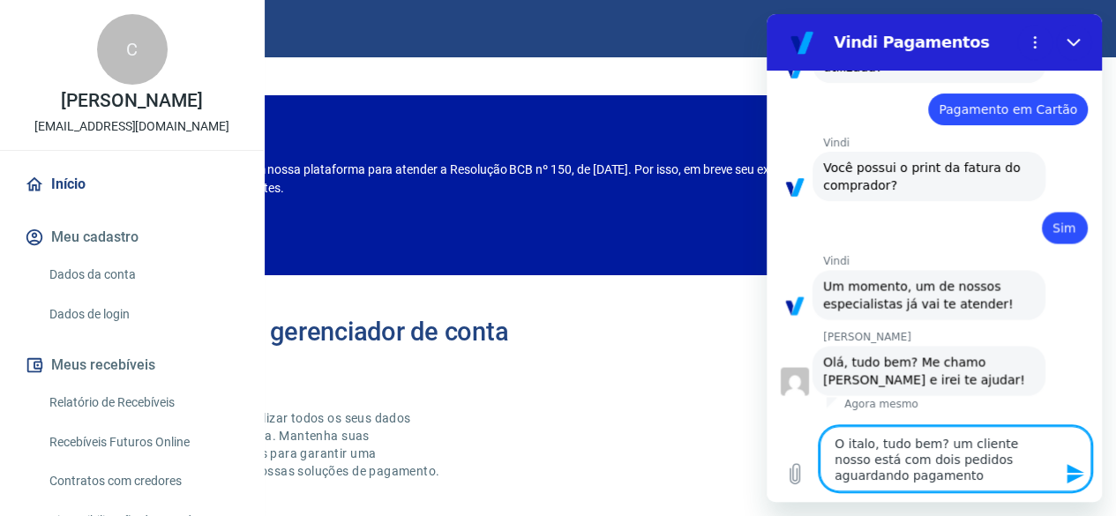
type textarea "x"
type textarea "O italo, tudo bem? um cliente nosso está com dois pedidos aguardando pagamento a"
type textarea "x"
type textarea "O italo, tudo bem? um cliente nosso está com dois pedidos aguardando pagamento …"
type textarea "x"
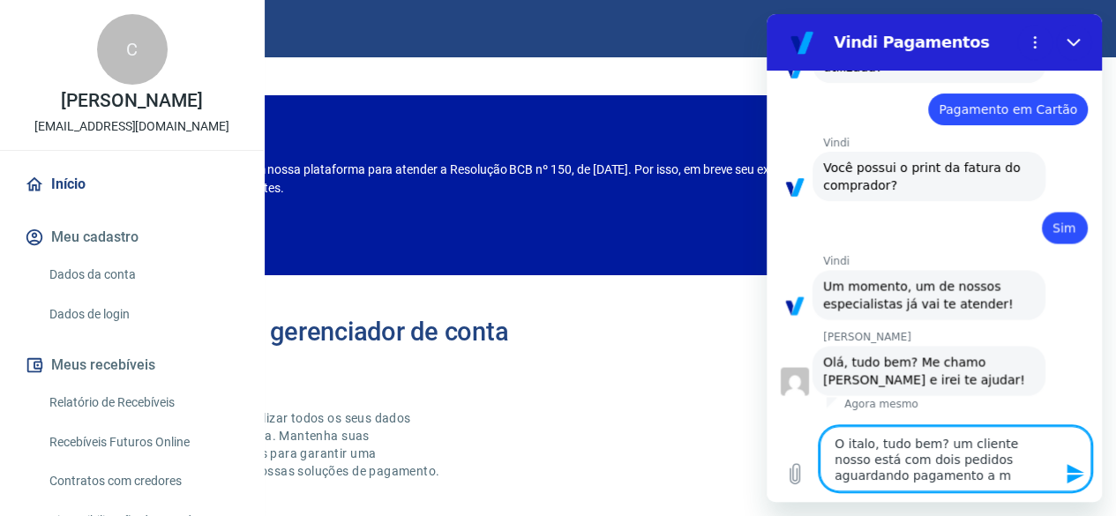
type textarea "O italo, tudo bem? um cliente nosso está com dois pedidos aguardando pagamento …"
type textarea "x"
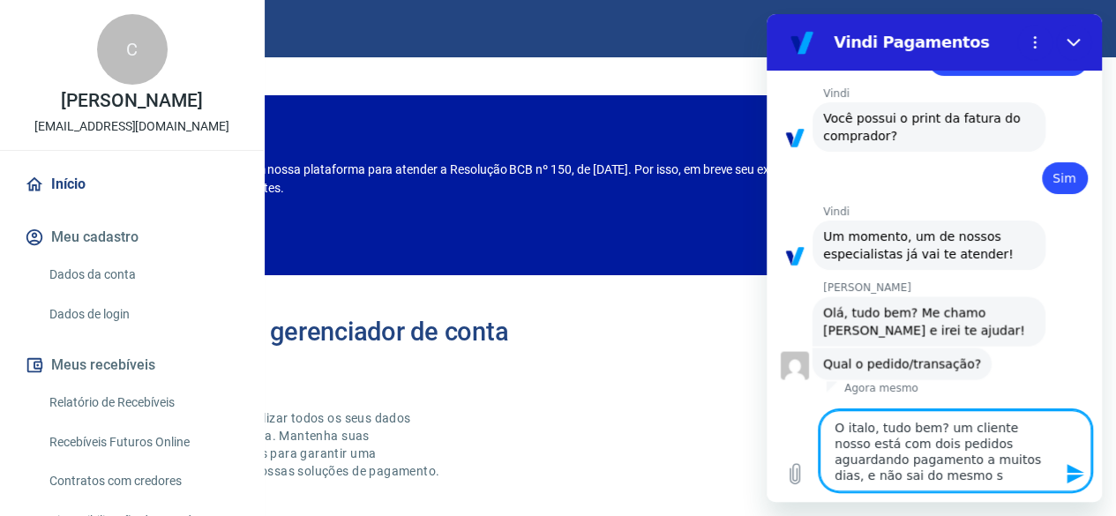
scroll to position [1558, 0]
click at [985, 419] on textarea "O italo, tudo bem? um cliente nosso está com dois pedidos aguardando pagamento …" at bounding box center [956, 450] width 272 height 81
click at [965, 482] on textarea "O italo, tudo bem? um cliente nosso está com dois pedidos aguardando pagamento …" at bounding box center [956, 450] width 272 height 81
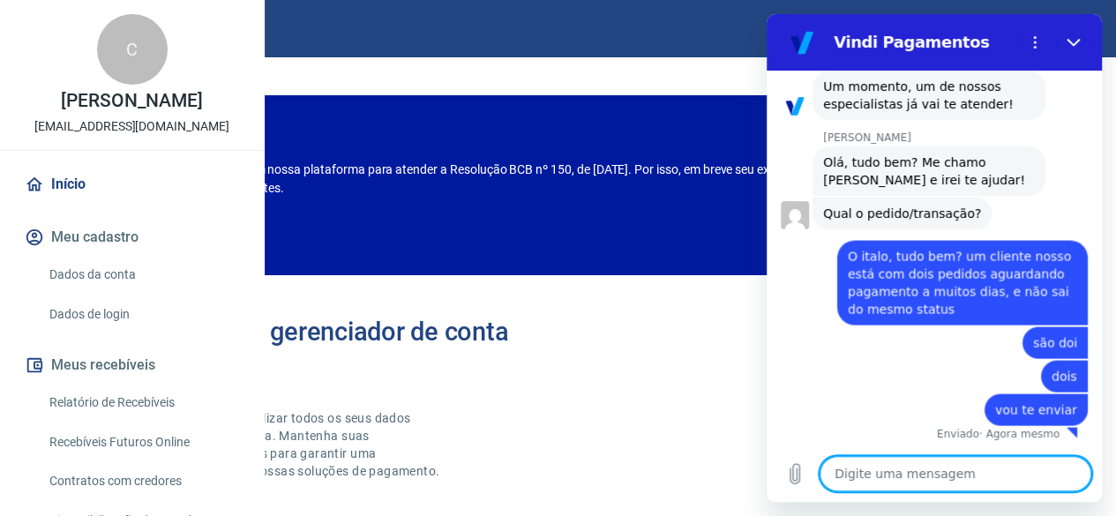
scroll to position [1708, 0]
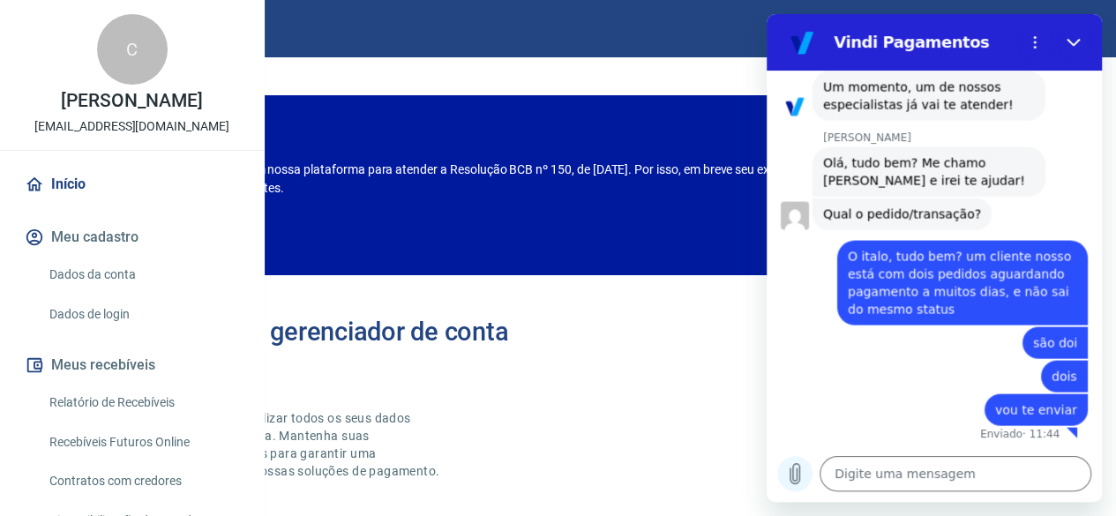
click at [791, 465] on icon "Carregar arquivo" at bounding box center [795, 473] width 21 height 21
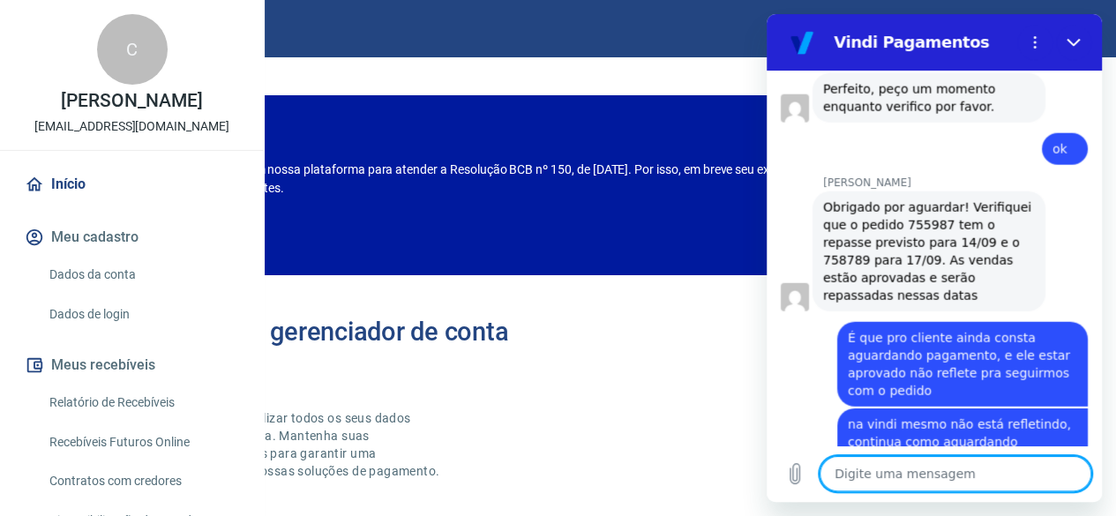
scroll to position [2201, 0]
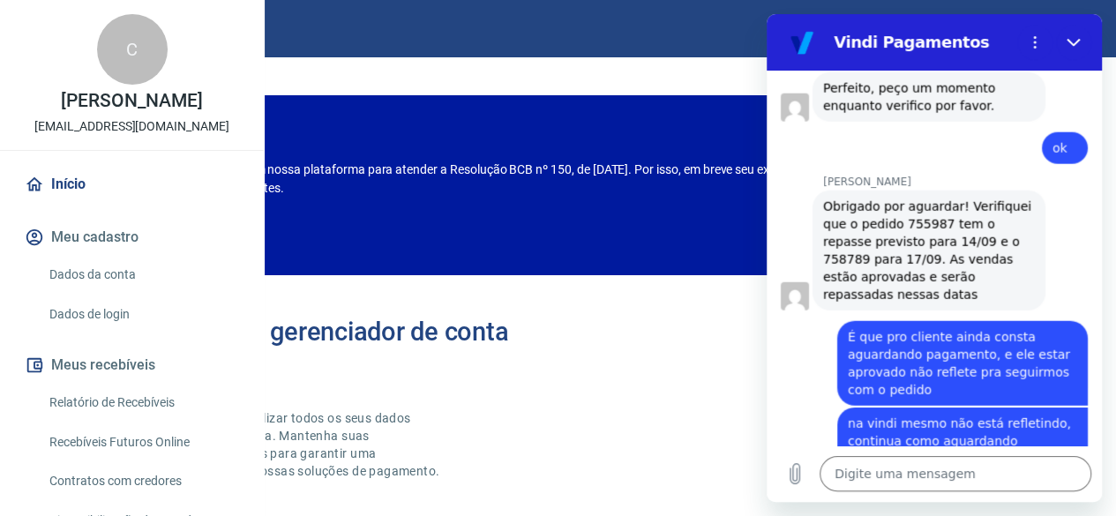
click at [914, 238] on span "Obrigado por aguardar! Verifiquei que o pedido 755987 tem o repasse previsto pa…" at bounding box center [929, 250] width 213 height 102
copy span "755987"
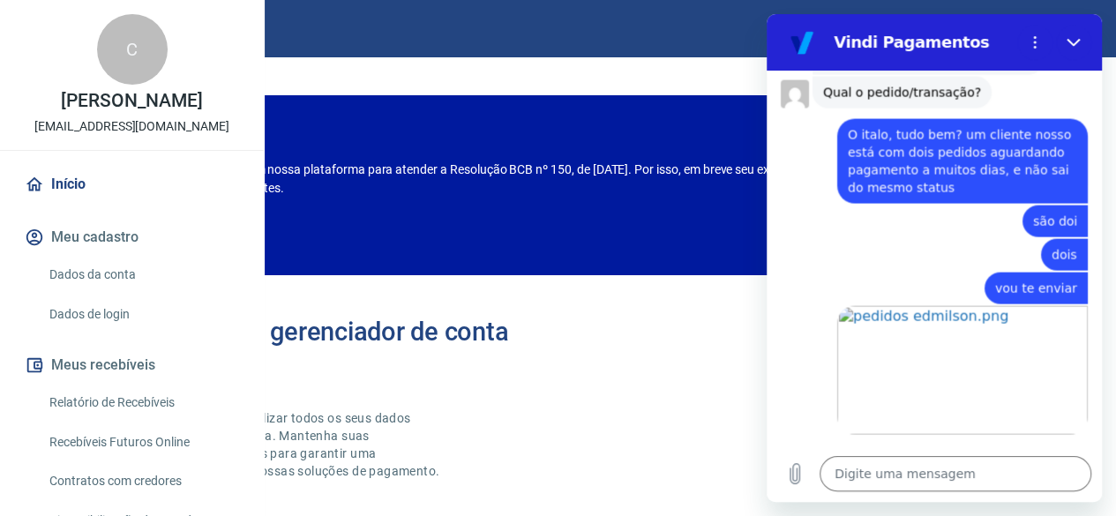
scroll to position [1809, 0]
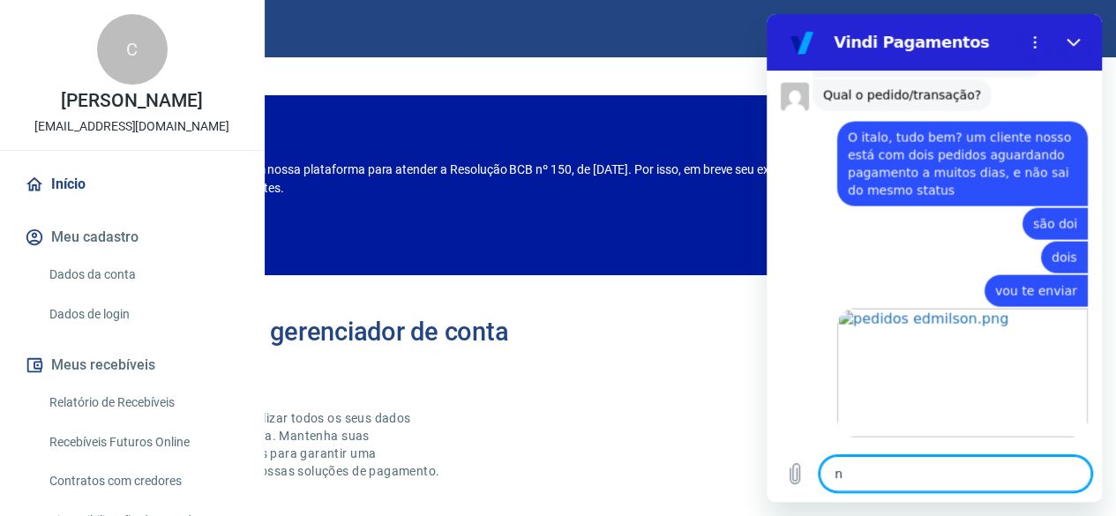
click at [951, 470] on textarea "n" at bounding box center [956, 473] width 272 height 35
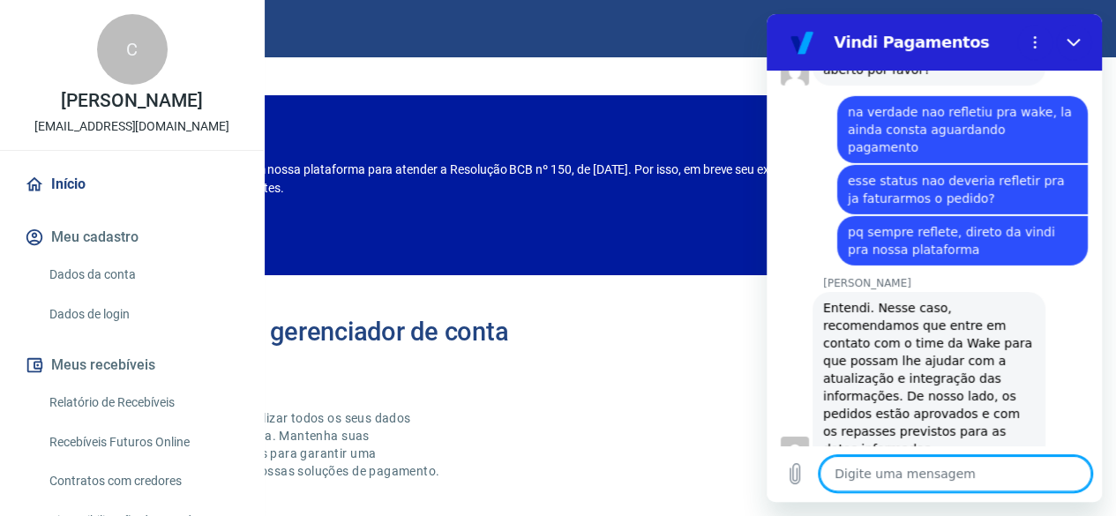
scroll to position [2756, 0]
